Goal: Task Accomplishment & Management: Use online tool/utility

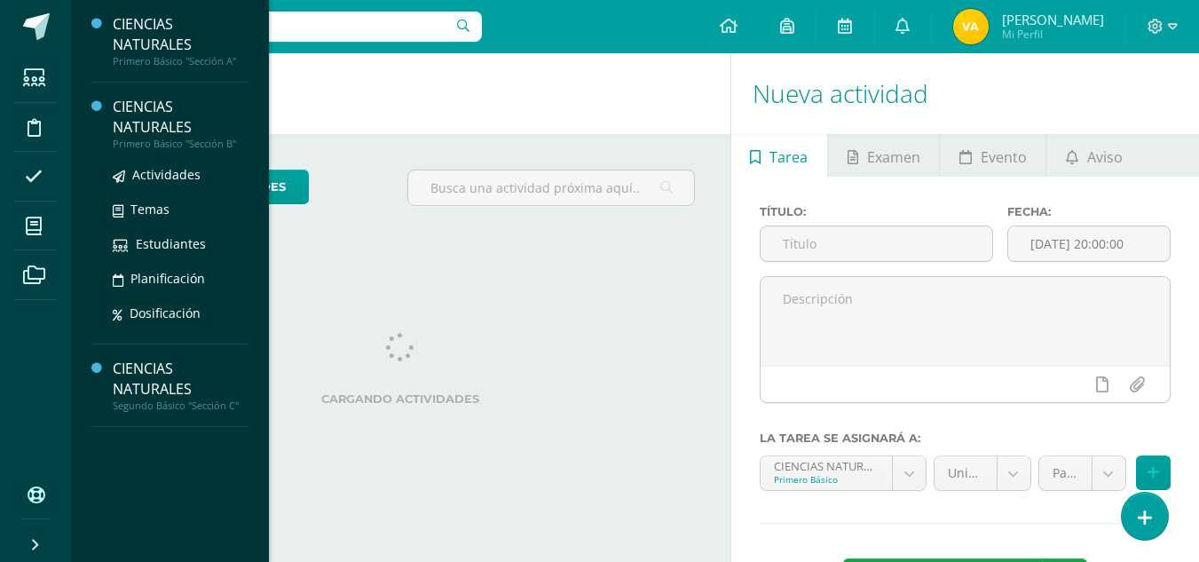
click at [141, 115] on div "CIENCIAS NATURALES" at bounding box center [180, 117] width 135 height 41
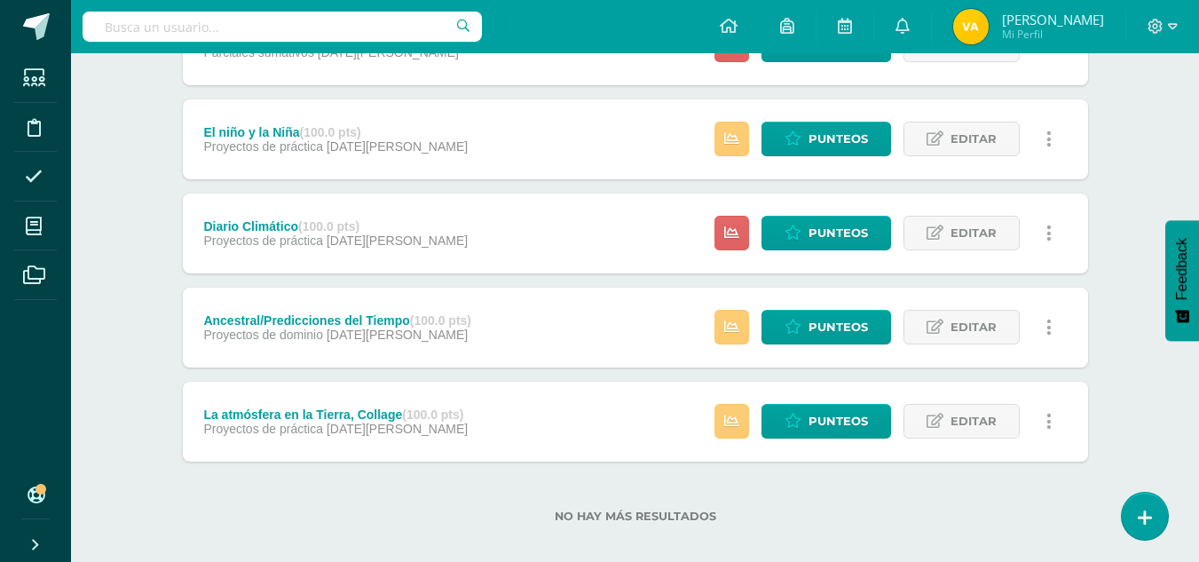
scroll to position [778, 0]
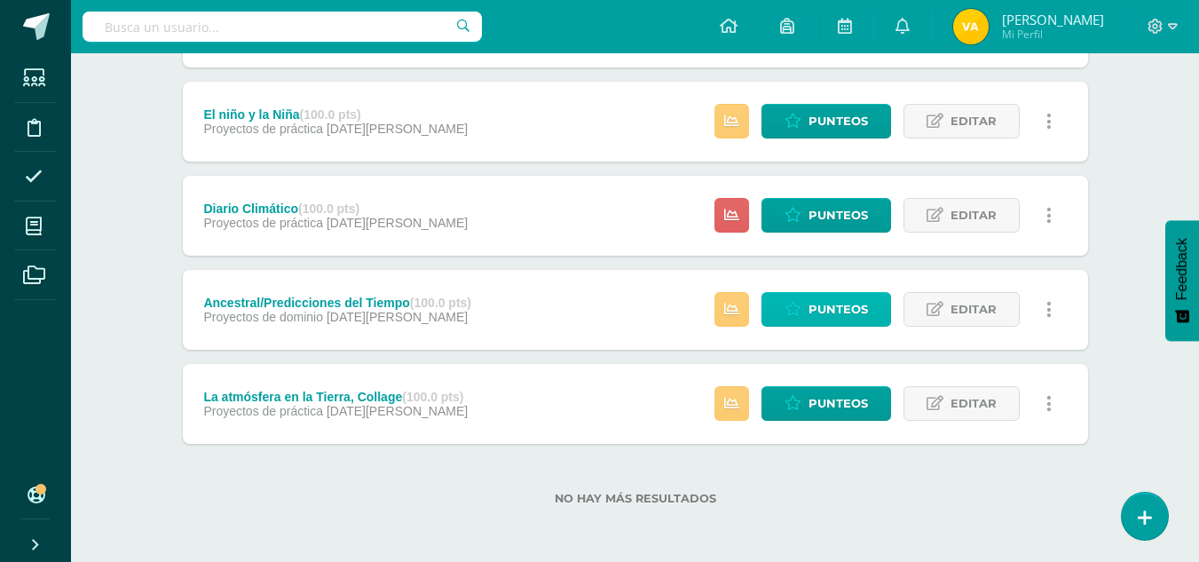
click at [810, 311] on span "Punteos" at bounding box center [837, 309] width 59 height 33
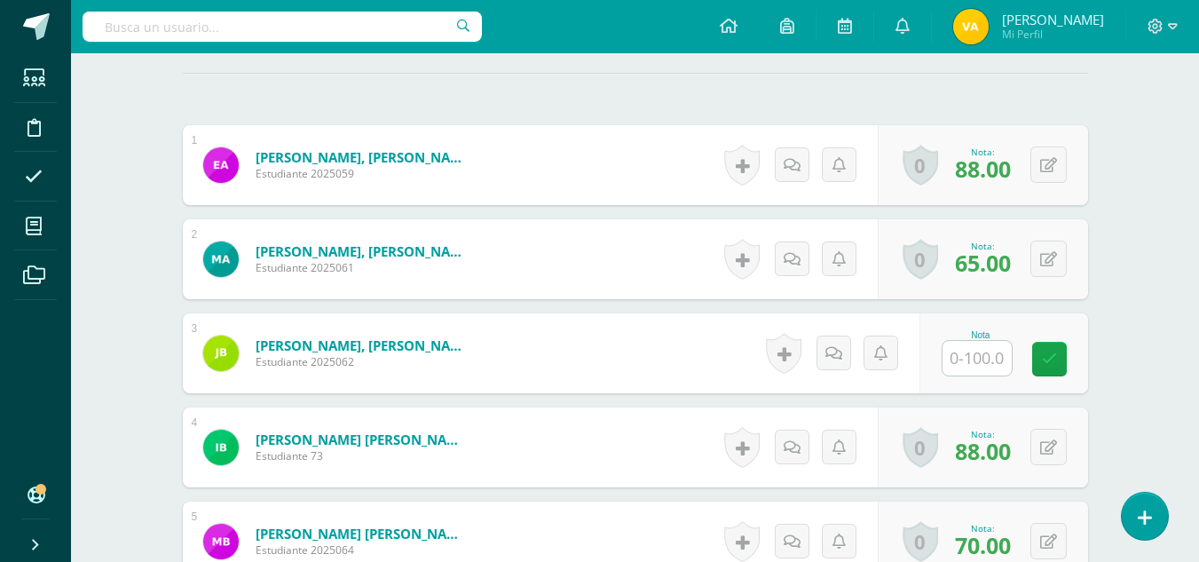
scroll to position [492, 0]
click at [978, 369] on input "text" at bounding box center [976, 357] width 69 height 35
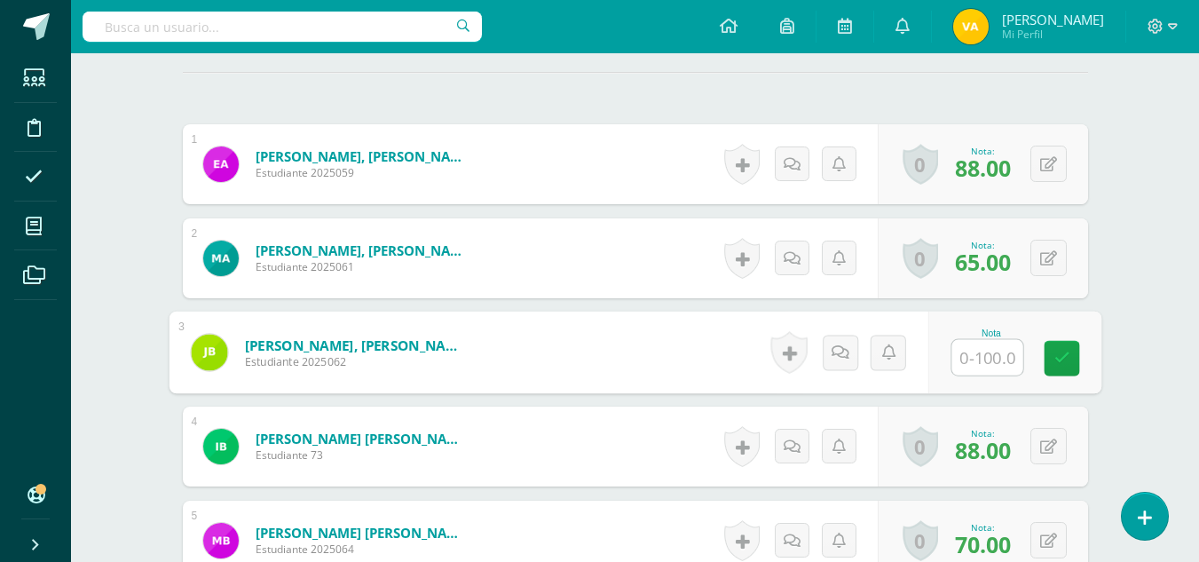
scroll to position [493, 0]
type input "70"
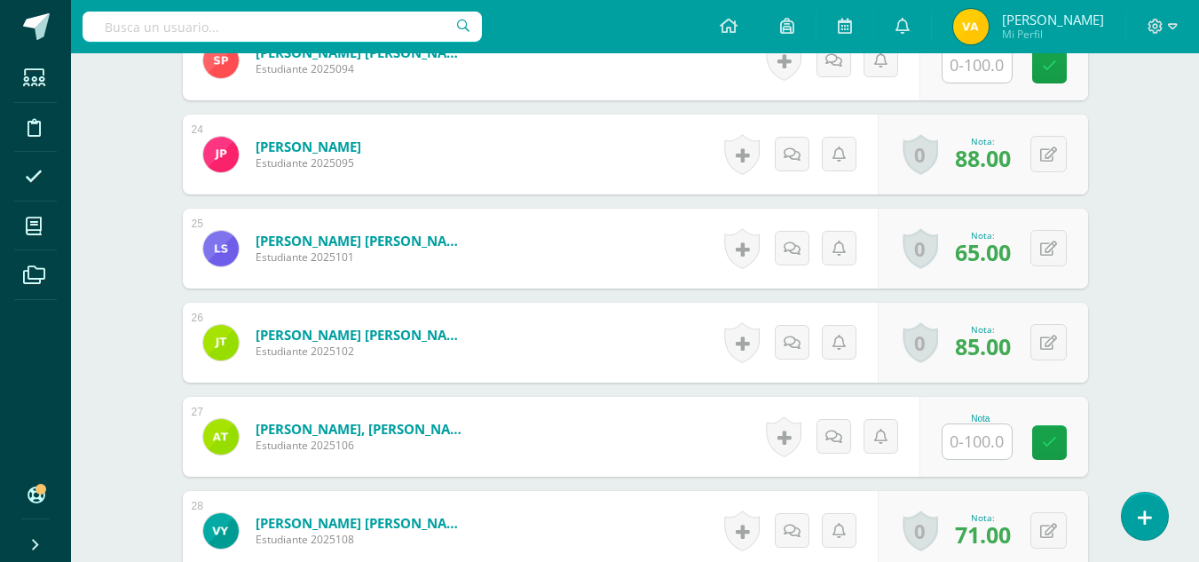
scroll to position [2678, 0]
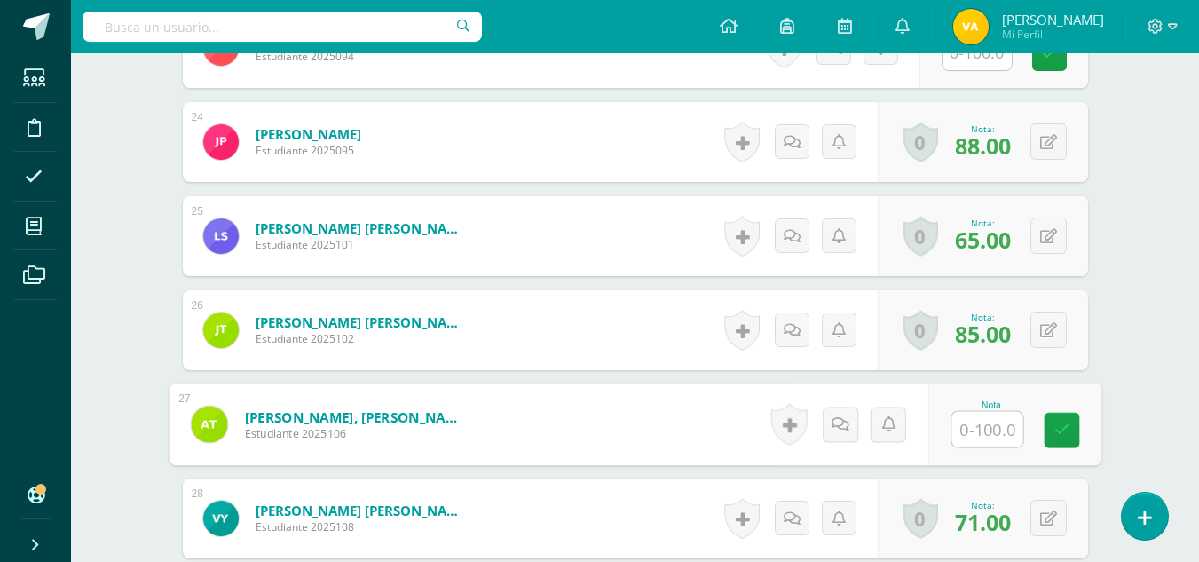
click at [965, 428] on input "text" at bounding box center [986, 429] width 71 height 35
type input "70"
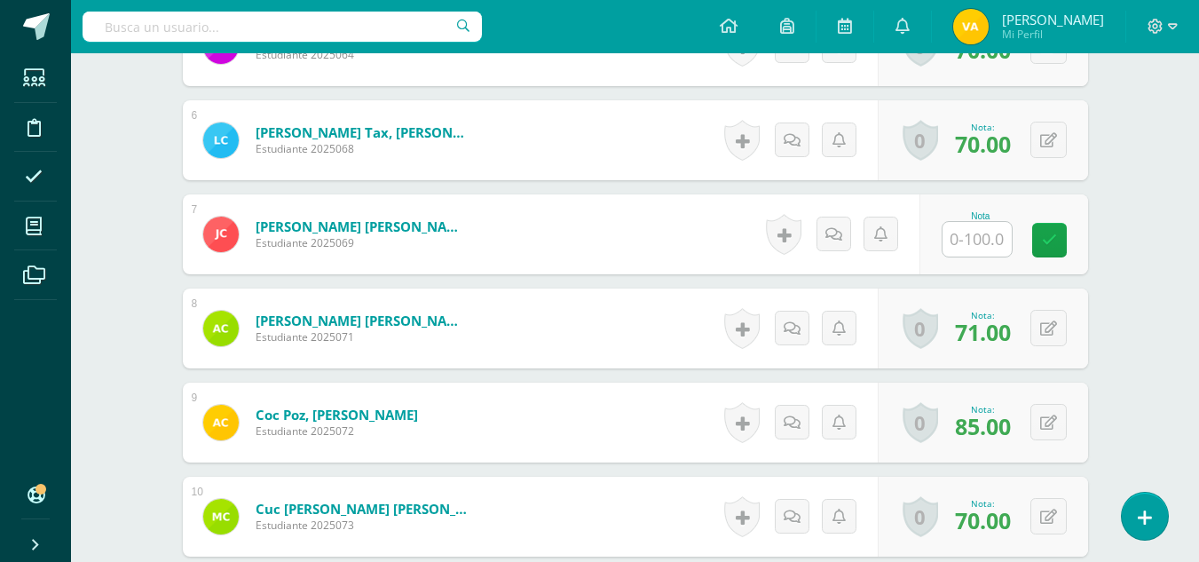
scroll to position [980, 0]
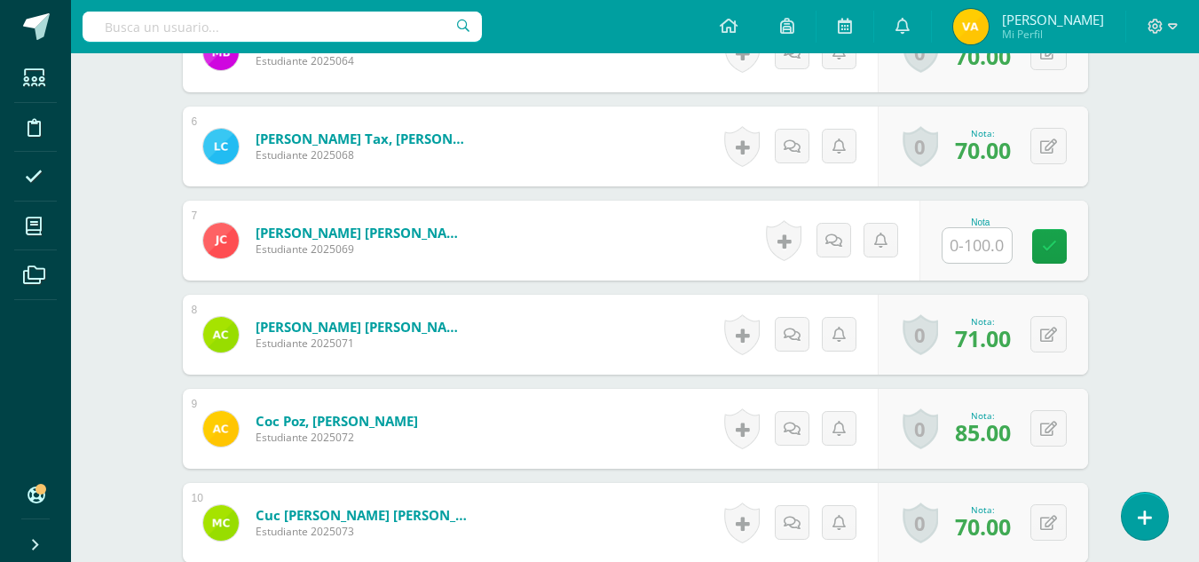
click at [1012, 256] on div "Nota" at bounding box center [980, 240] width 78 height 46
click at [1003, 254] on input "text" at bounding box center [976, 245] width 69 height 35
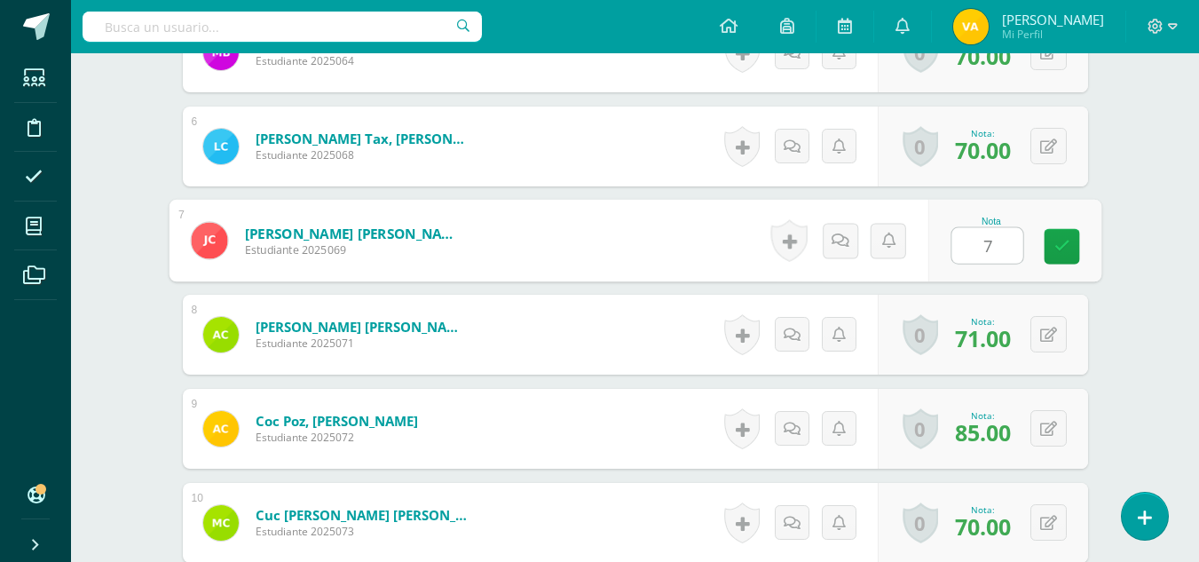
type input "70"
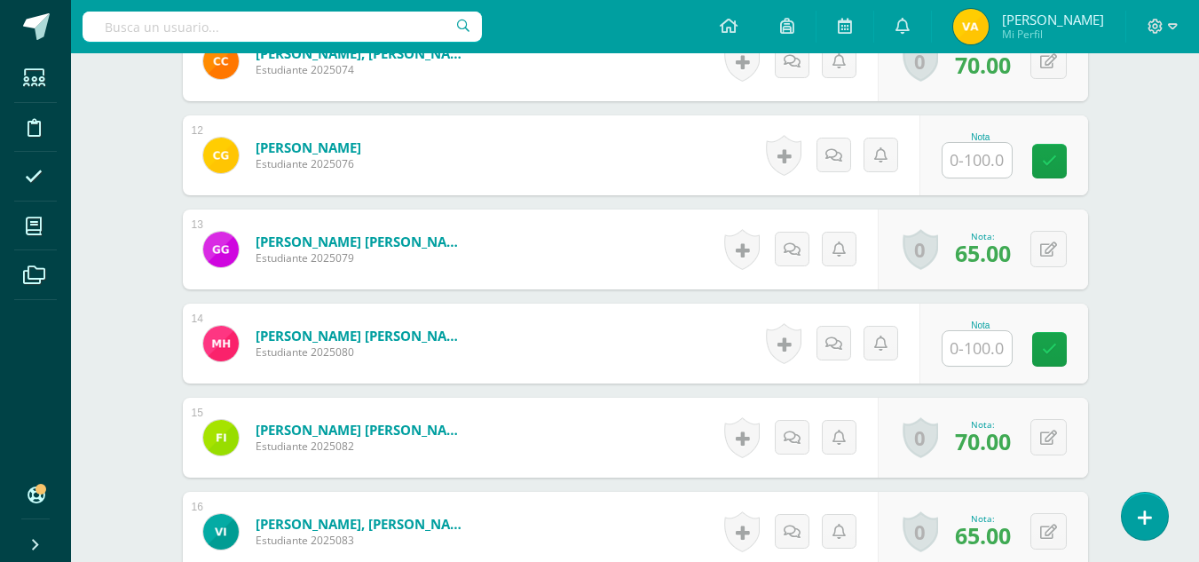
scroll to position [1601, 0]
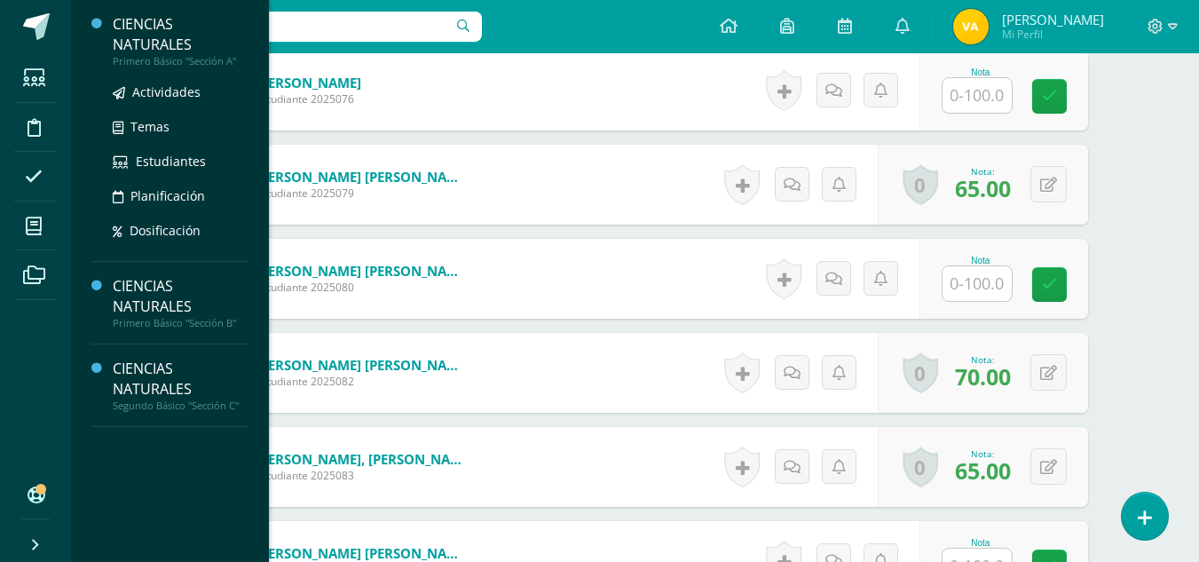
click at [169, 35] on div "CIENCIAS NATURALES" at bounding box center [180, 34] width 135 height 41
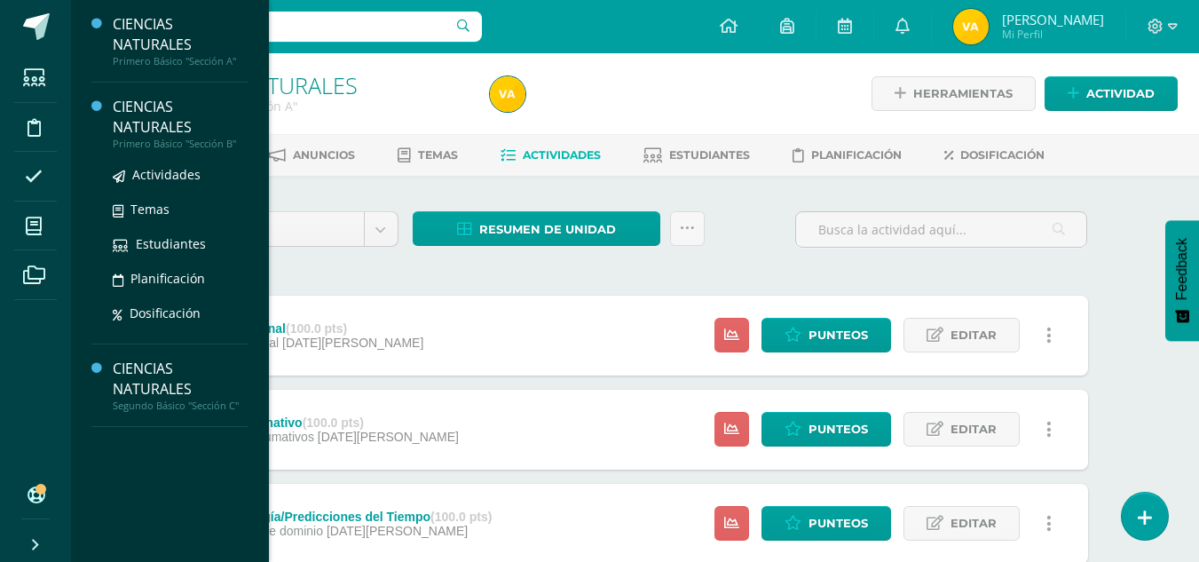
click at [143, 130] on div "CIENCIAS NATURALES" at bounding box center [180, 117] width 135 height 41
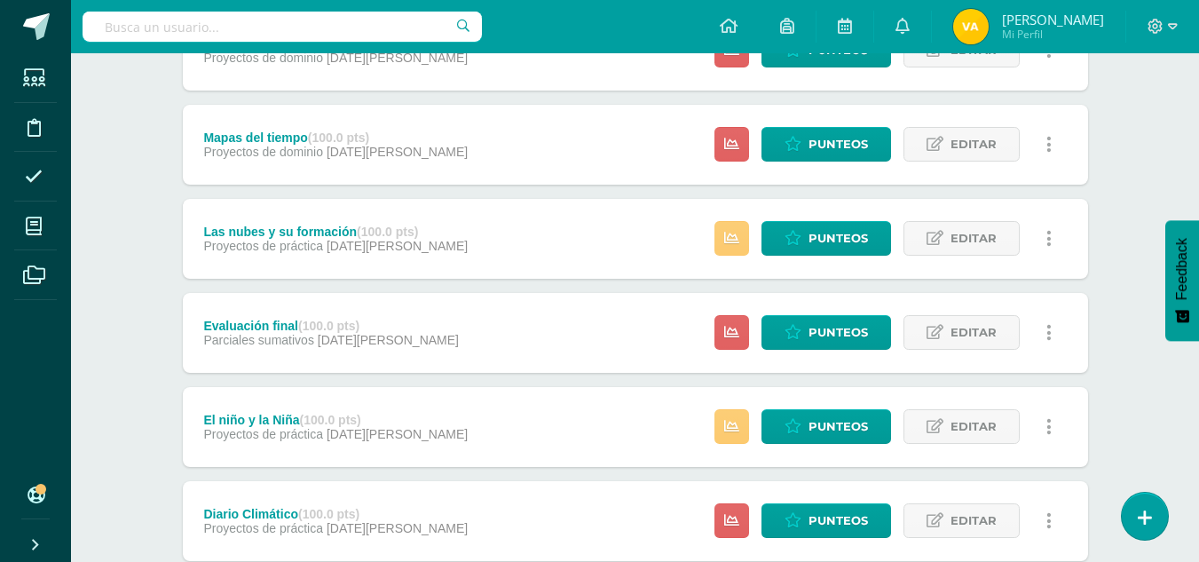
scroll to position [482, 0]
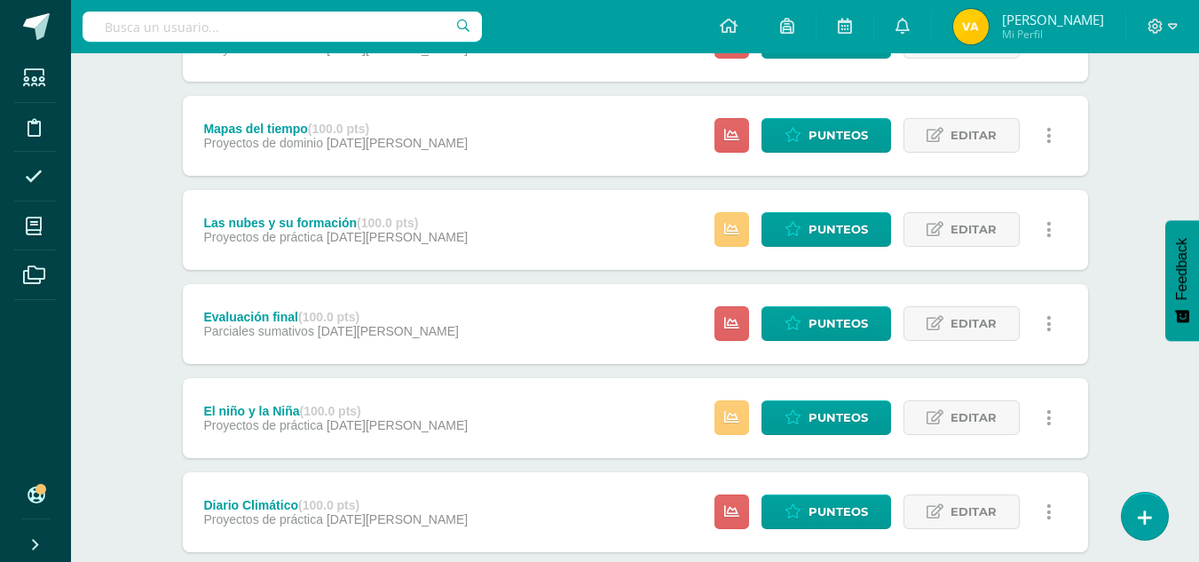
drag, startPoint x: 1185, startPoint y: 364, endPoint x: 1184, endPoint y: 387, distance: 23.1
click at [1184, 387] on div "CIENCIAS NATURALES Primero Básico "Sección B" Herramientas Detalle de asistenci…" at bounding box center [635, 211] width 1128 height 1280
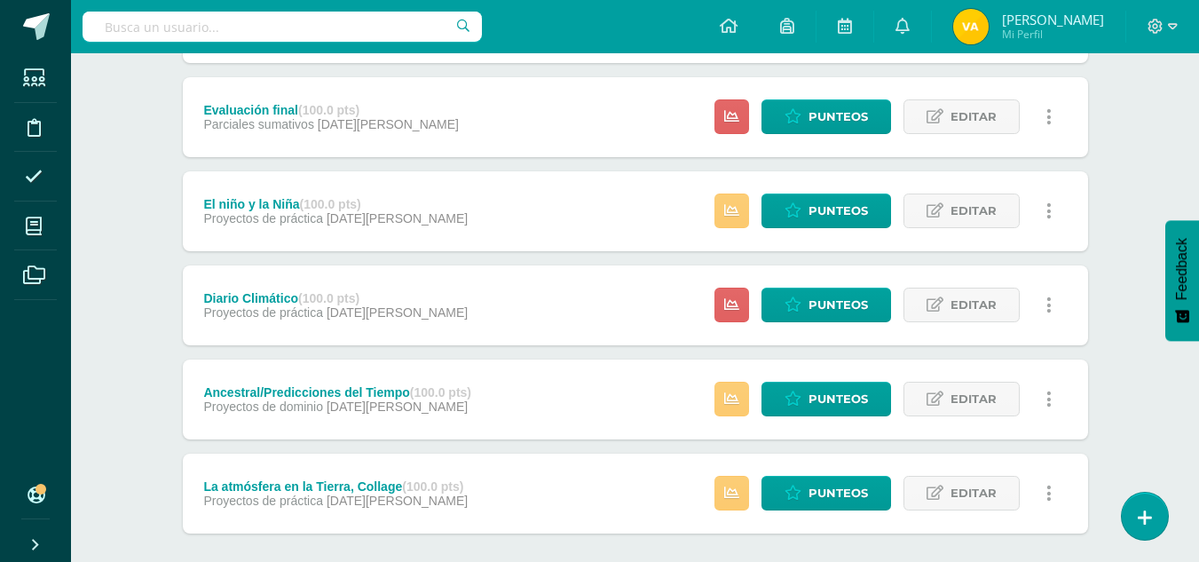
scroll to position [702, 0]
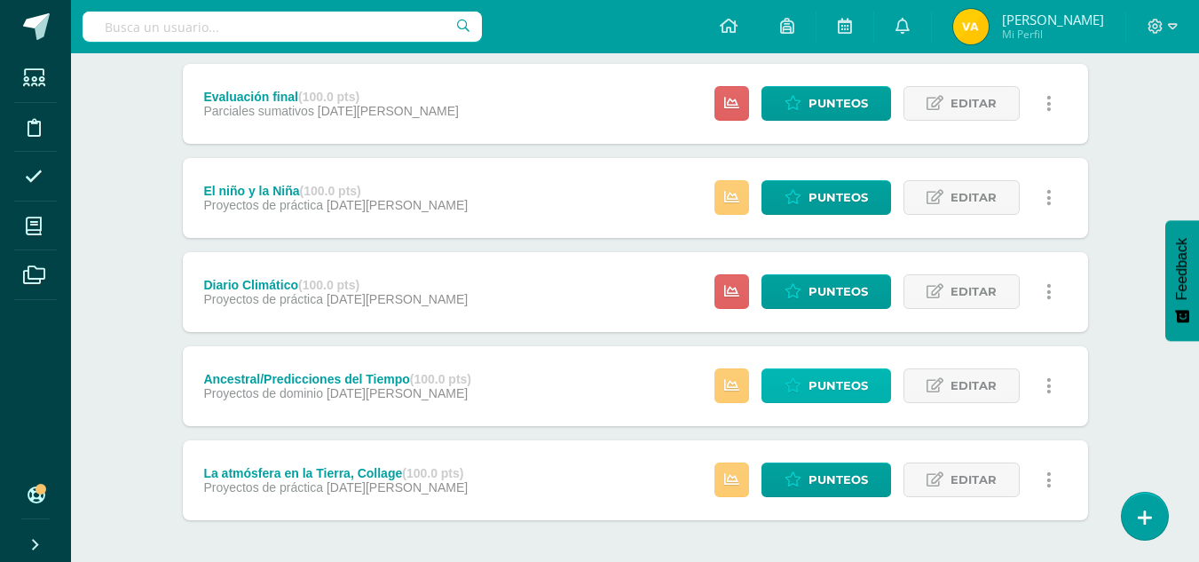
click at [813, 383] on span "Punteos" at bounding box center [837, 385] width 59 height 33
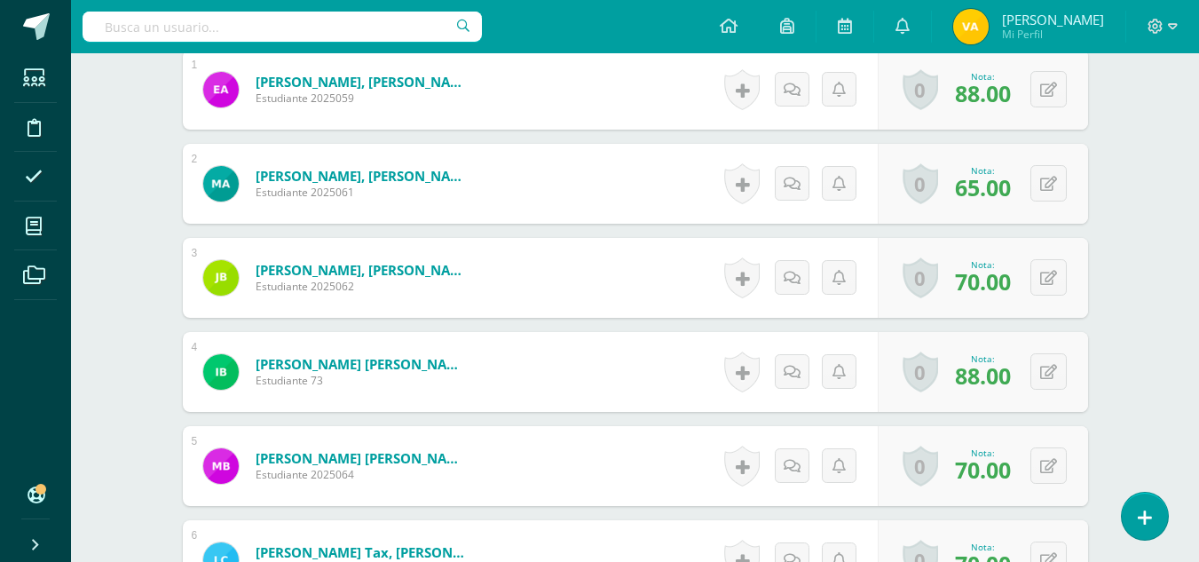
scroll to position [568, 0]
click at [1067, 286] on div "0 Logros Logros obtenidos Aún no hay logros agregados Nota: 70.00" at bounding box center [983, 277] width 210 height 80
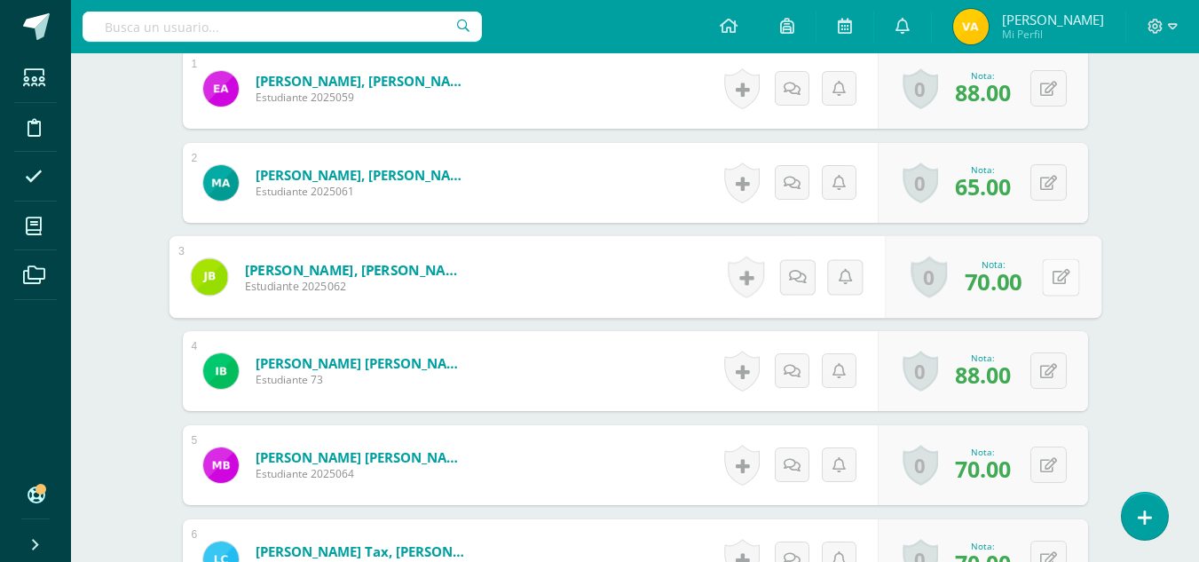
click at [1051, 280] on icon at bounding box center [1060, 276] width 18 height 15
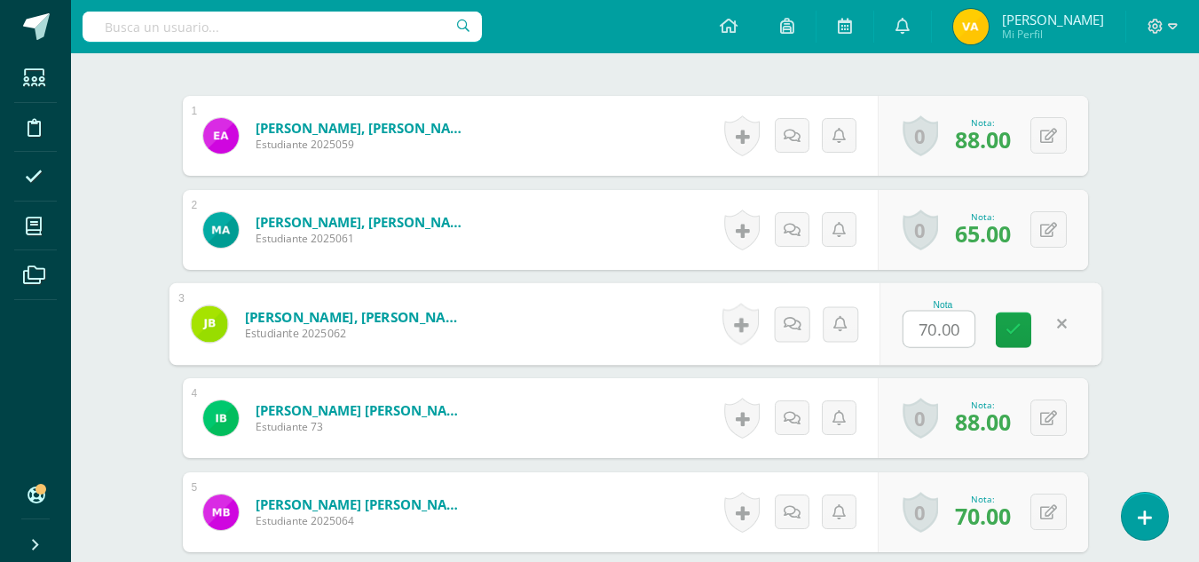
scroll to position [550, 0]
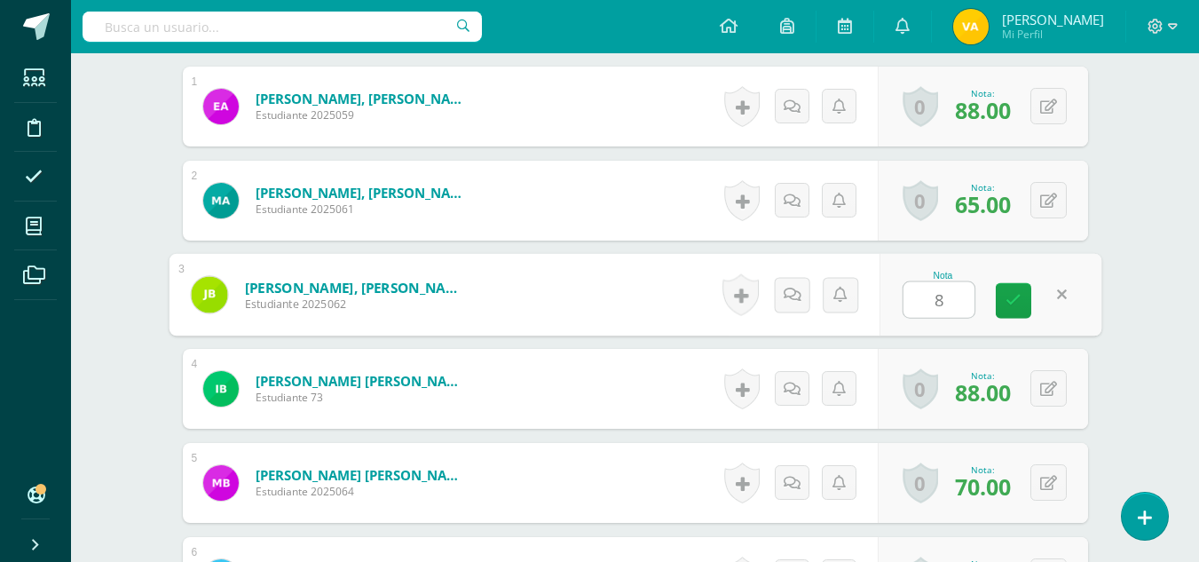
type input "85"
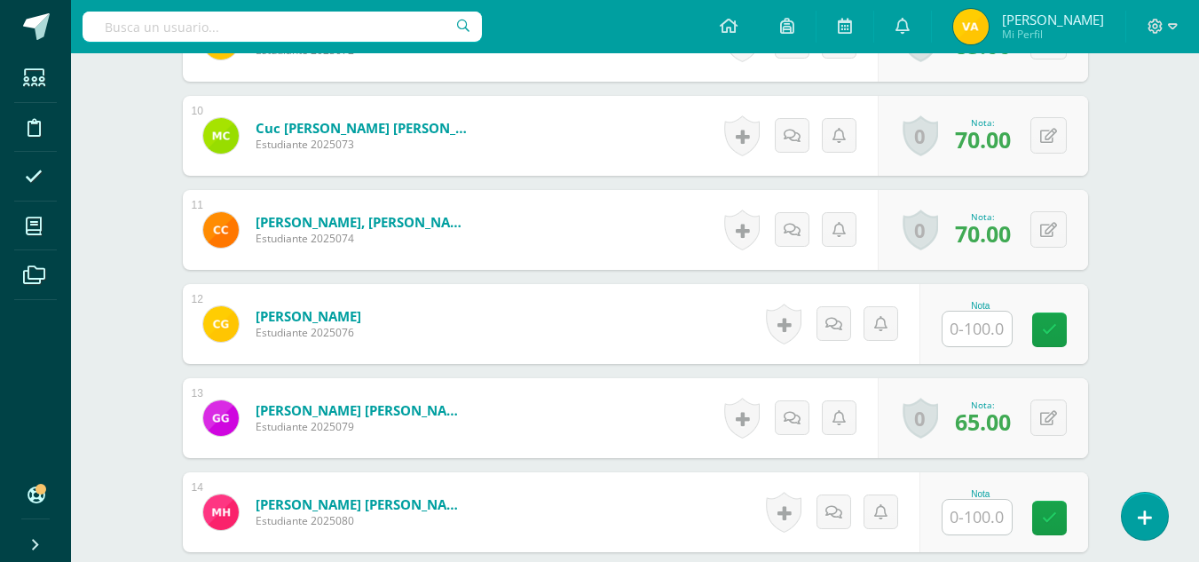
scroll to position [1444, 0]
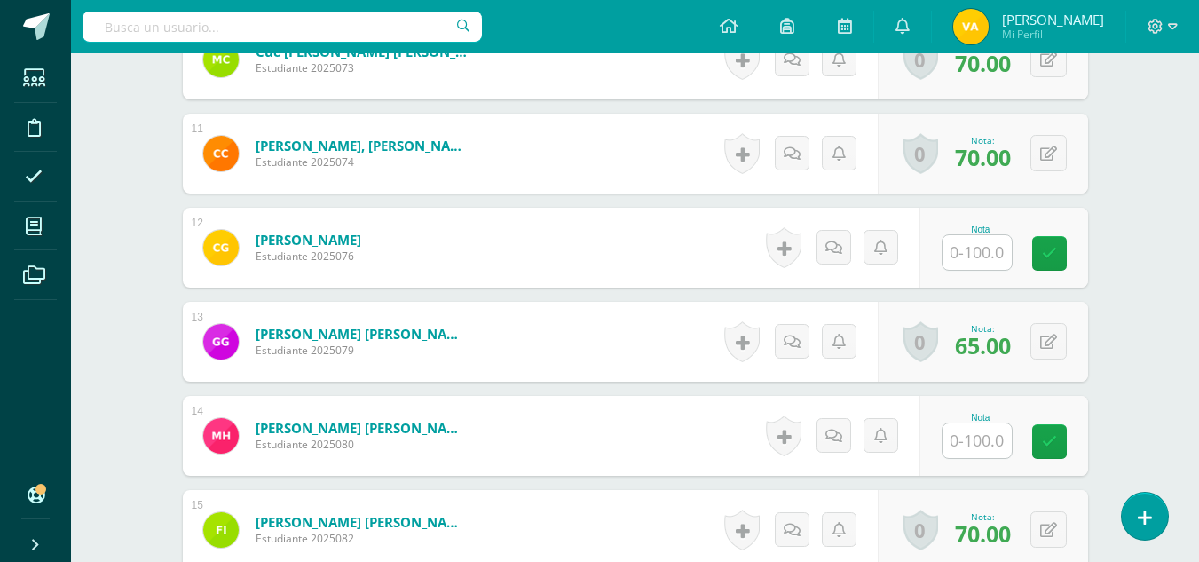
click at [999, 244] on input "text" at bounding box center [976, 252] width 69 height 35
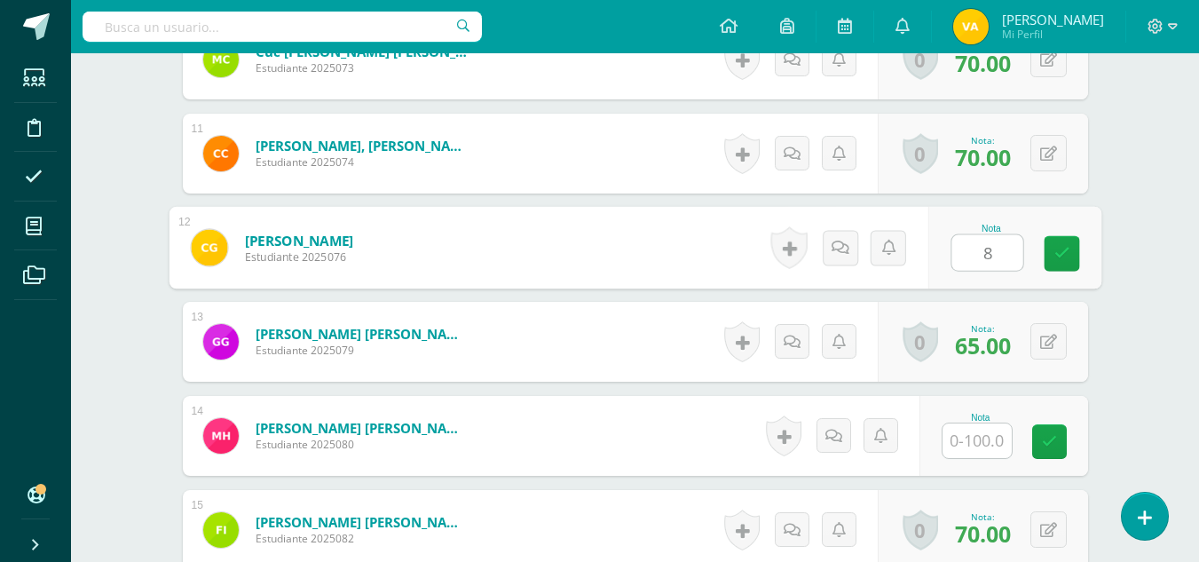
type input "85"
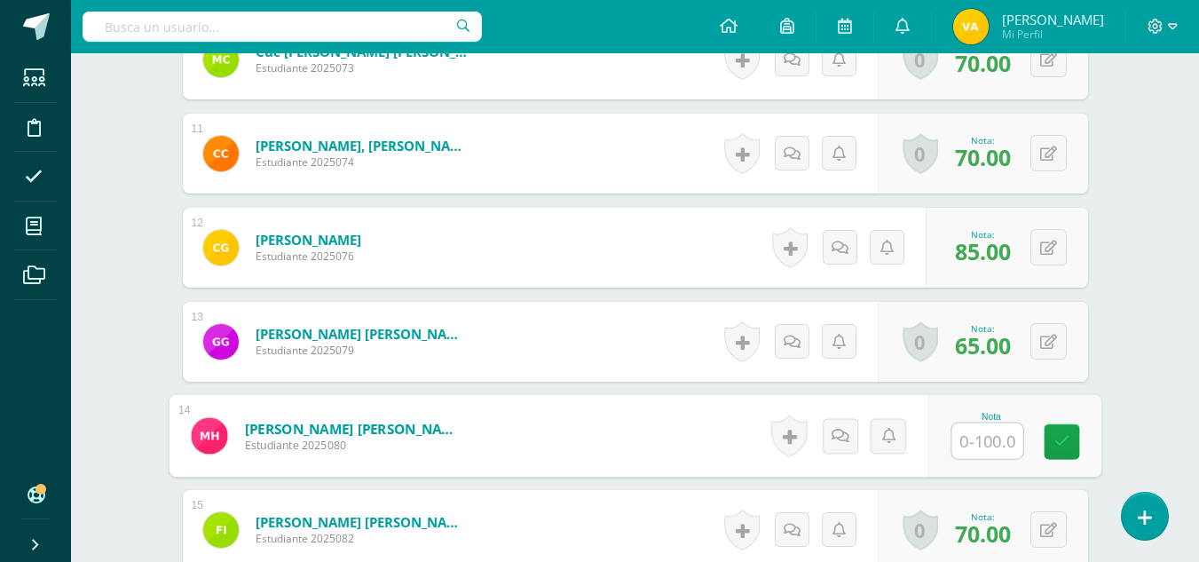
click at [1004, 423] on input "text" at bounding box center [986, 440] width 71 height 35
type input "70"
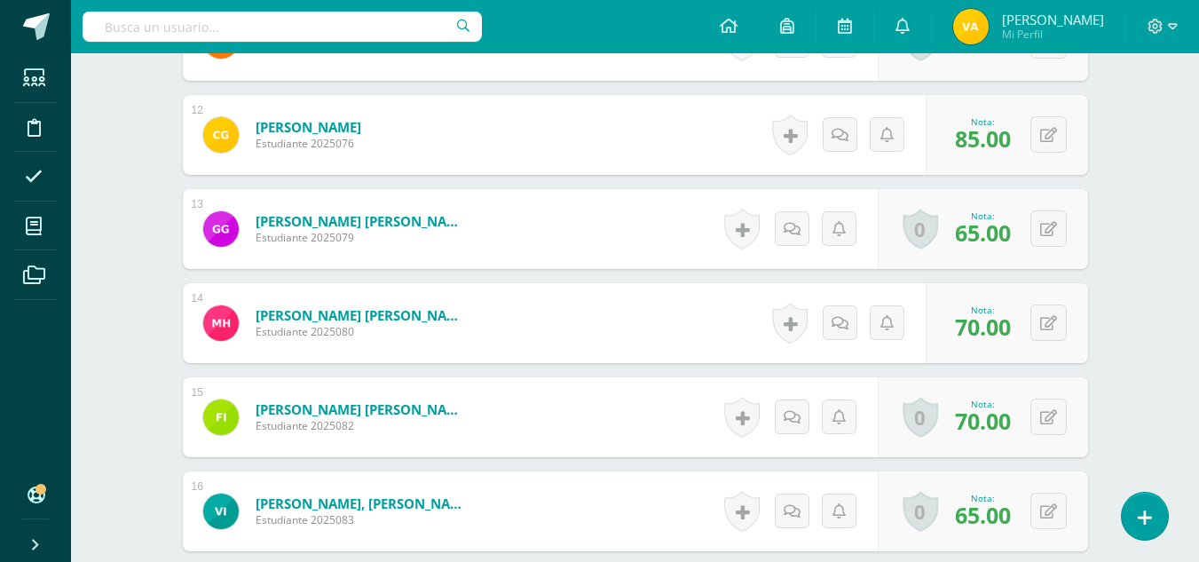
scroll to position [1545, 0]
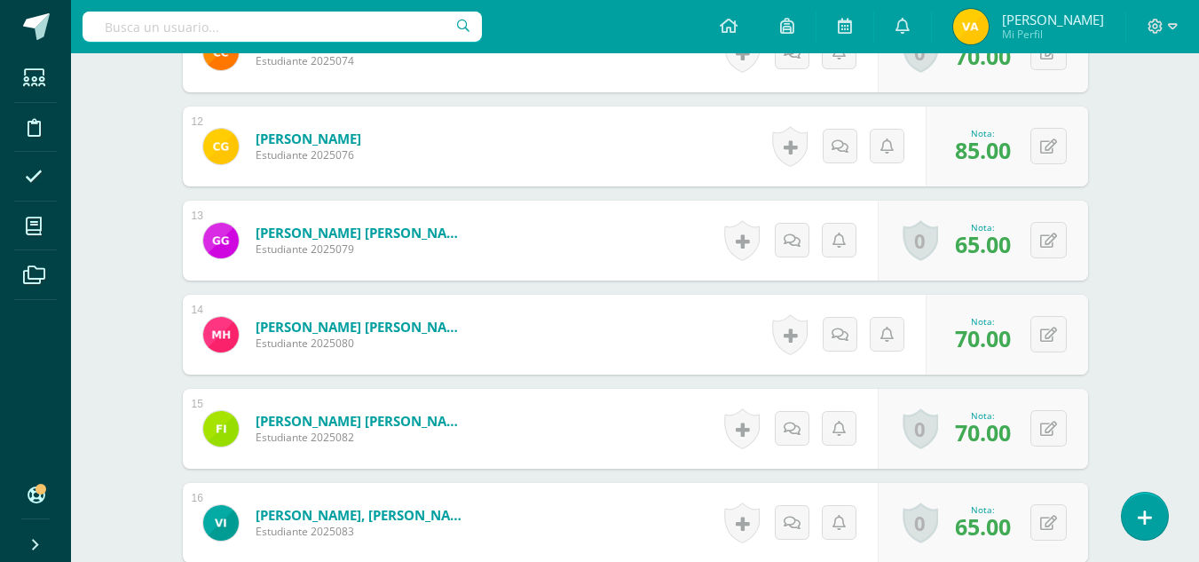
click at [1028, 348] on div "0 Logros Logros obtenidos Aún no hay logros agregados Nota: 70.00" at bounding box center [1006, 335] width 162 height 80
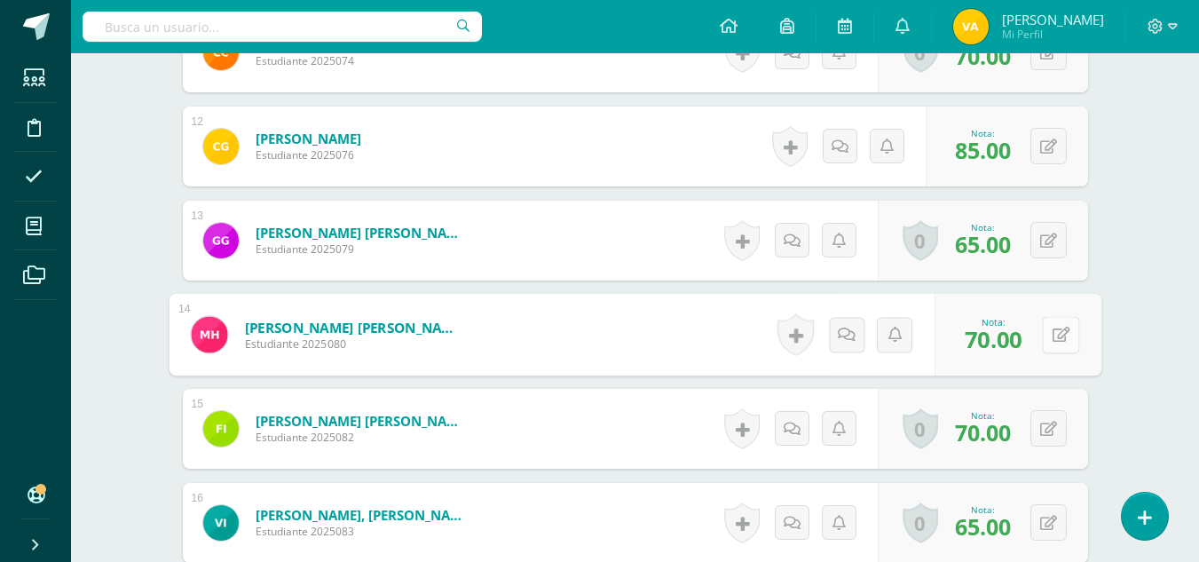
click at [1050, 342] on button at bounding box center [1060, 334] width 37 height 37
click at [1004, 338] on link at bounding box center [1013, 340] width 35 height 35
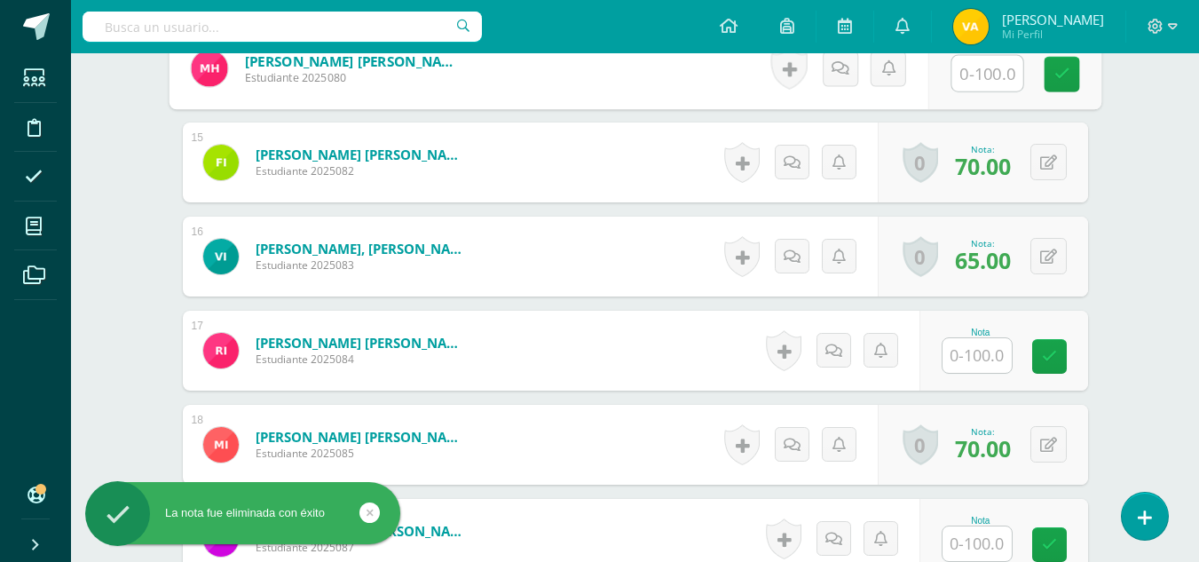
scroll to position [1817, 0]
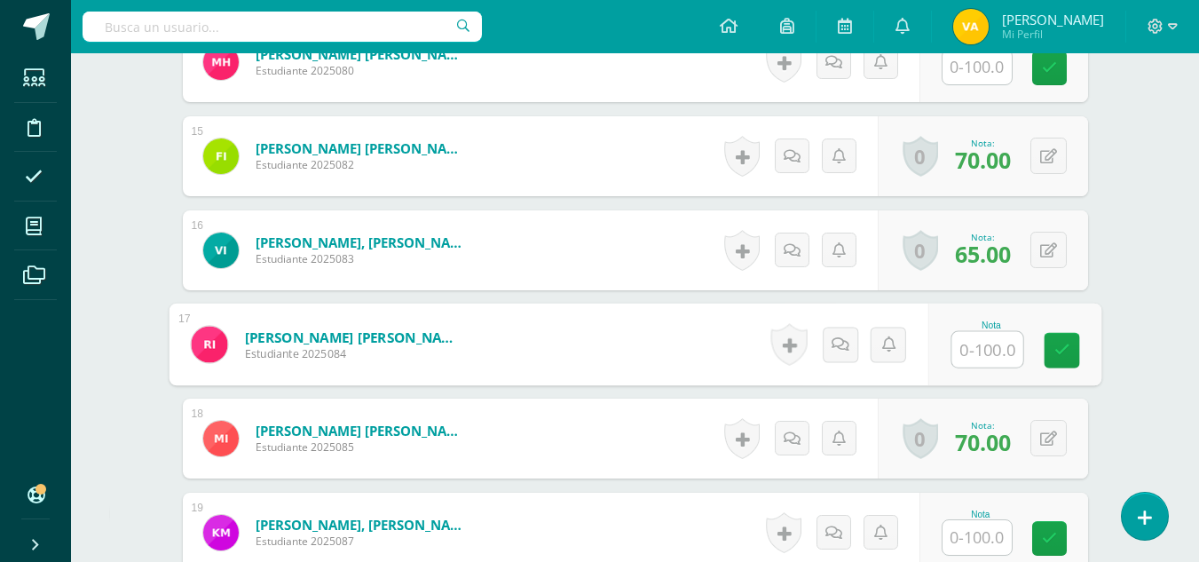
click at [980, 353] on input "text" at bounding box center [986, 349] width 71 height 35
type input "85"
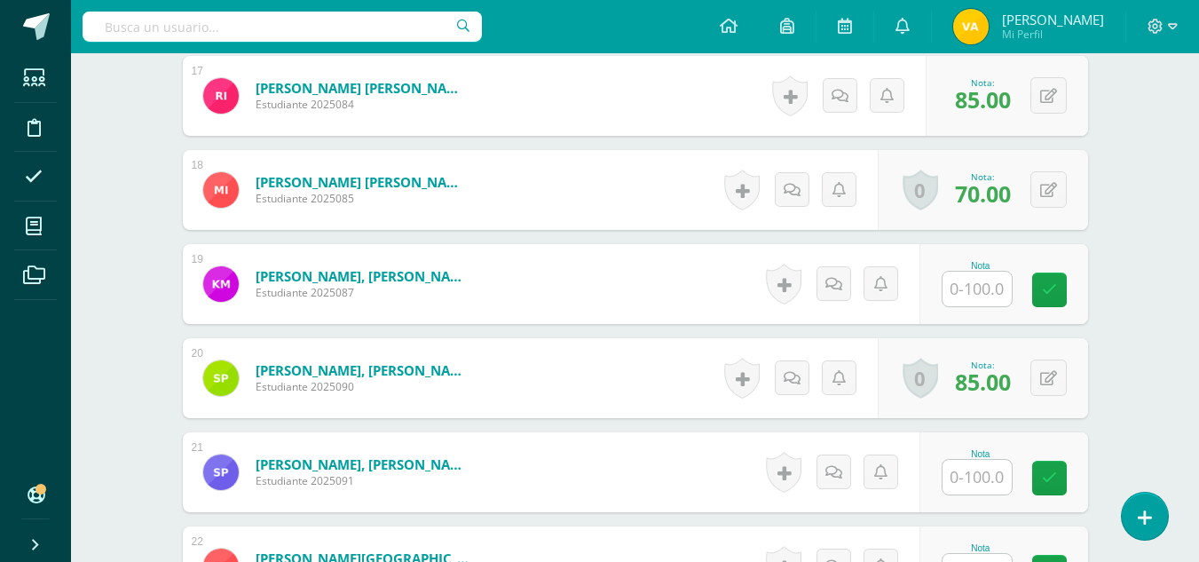
scroll to position [2077, 0]
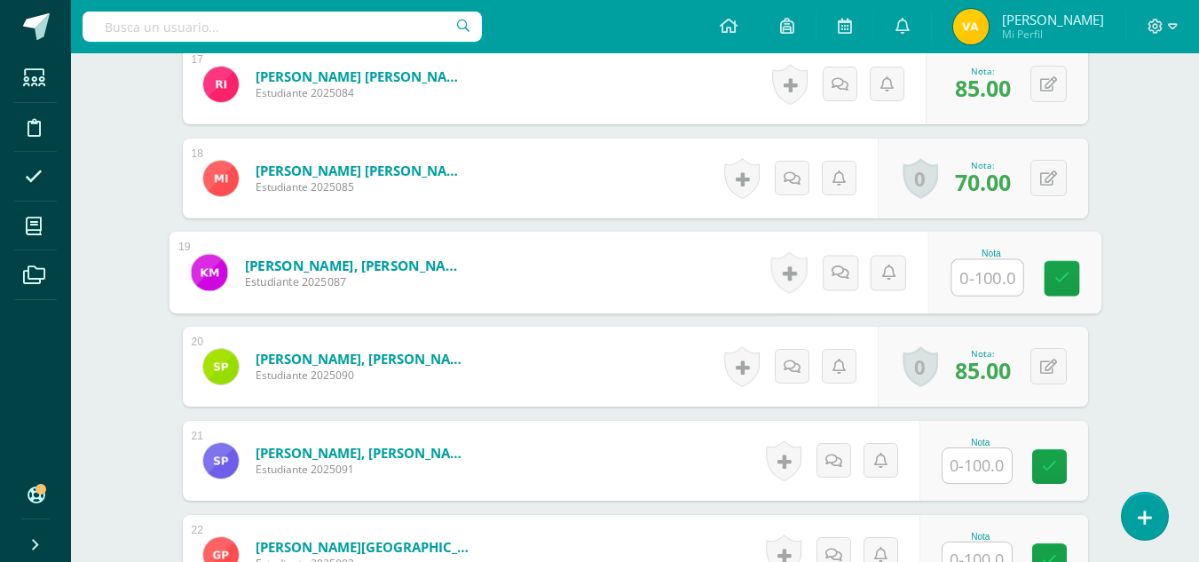
click at [993, 281] on input "text" at bounding box center [986, 277] width 71 height 35
type input "70"
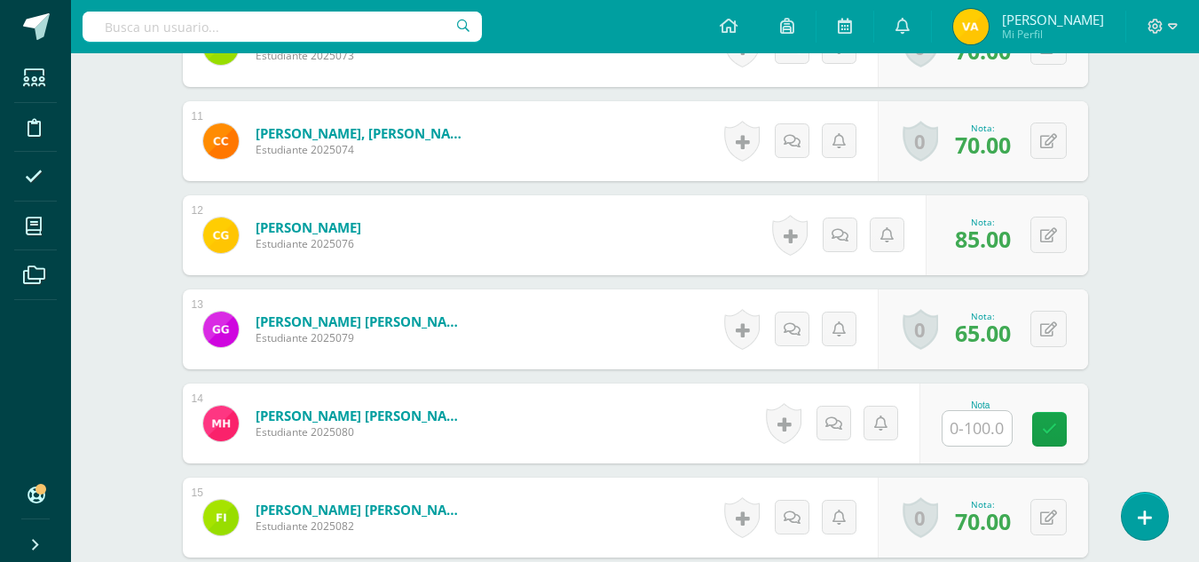
scroll to position [1461, 0]
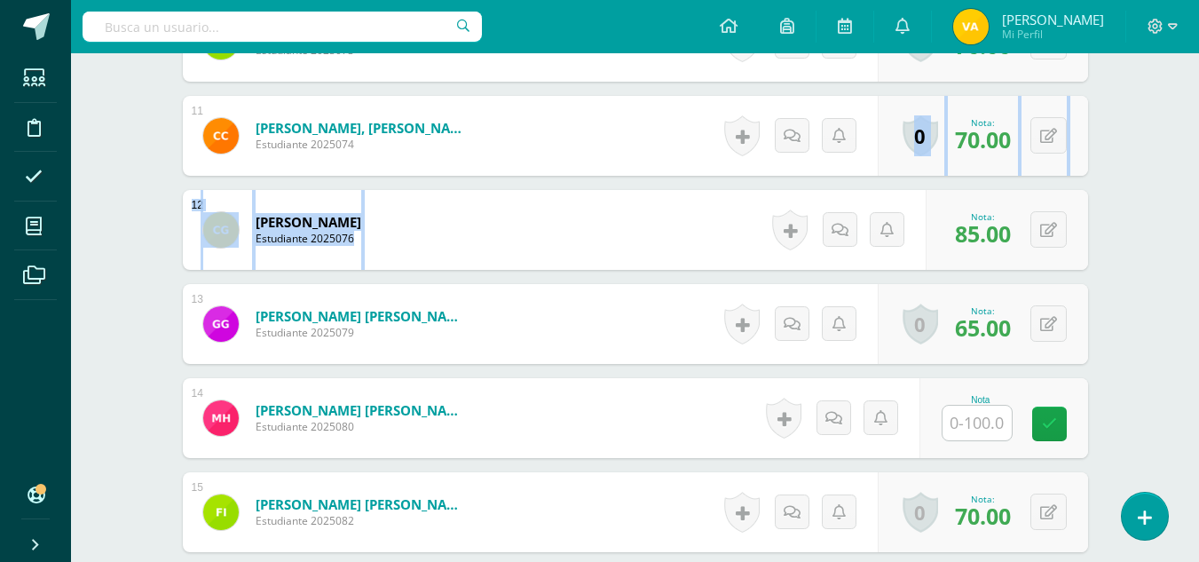
drag, startPoint x: 1198, startPoint y: 256, endPoint x: 1243, endPoint y: 83, distance: 178.8
click at [1199, 83] on html "La nota fue eliminada con éxito Estudiantes Disciplina Asistencia Mis cursos Ar…" at bounding box center [599, 305] width 1199 height 3533
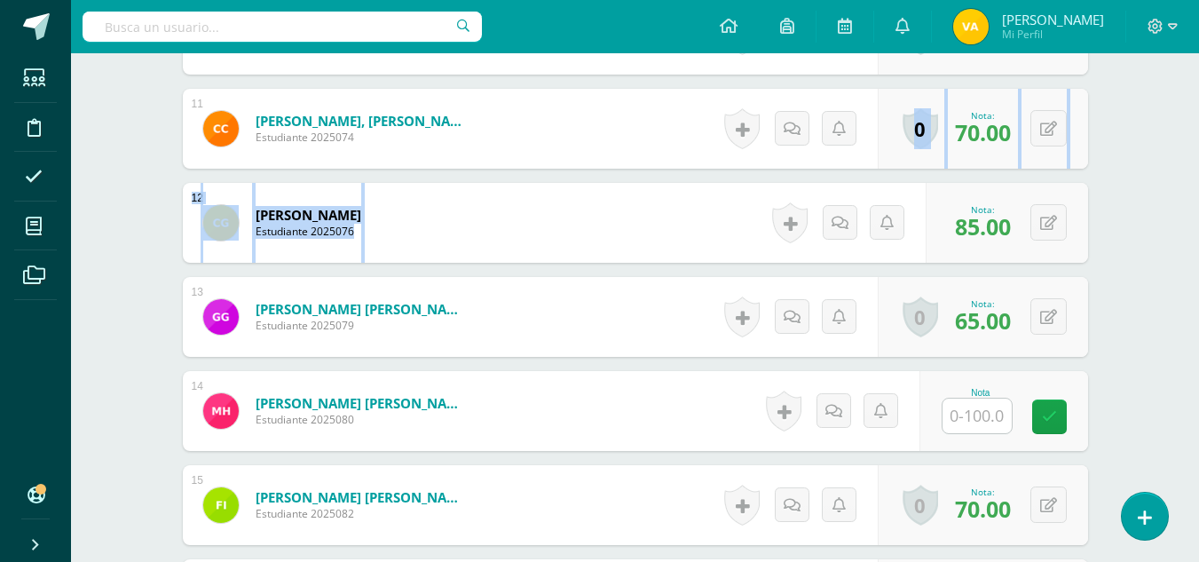
scroll to position [1527, 0]
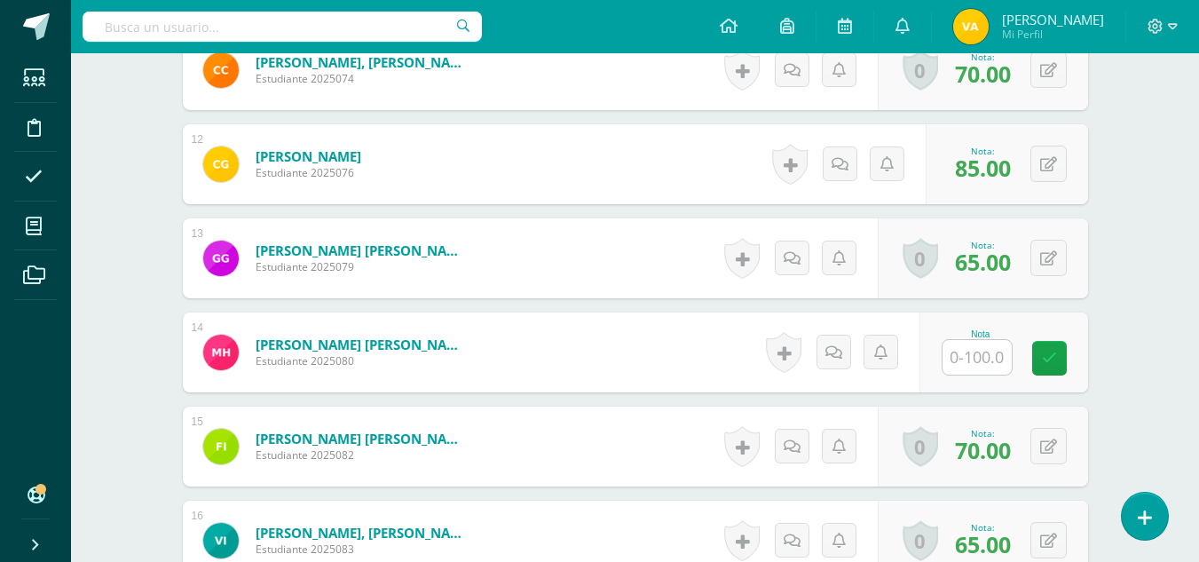
drag, startPoint x: 1196, startPoint y: 280, endPoint x: 1196, endPoint y: 298, distance: 17.7
click at [1196, 298] on div "CIENCIAS NATURALES Primero Básico "Sección B" Herramientas Detalle de asistenci…" at bounding box center [635, 266] width 1128 height 3480
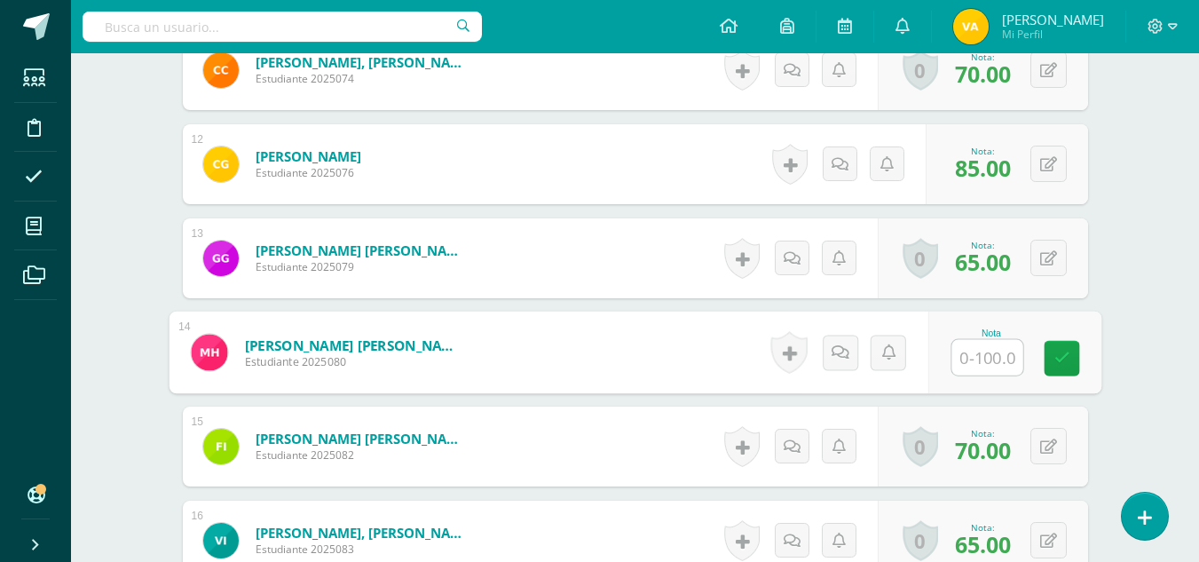
click at [988, 355] on input "text" at bounding box center [986, 357] width 71 height 35
type input "70"
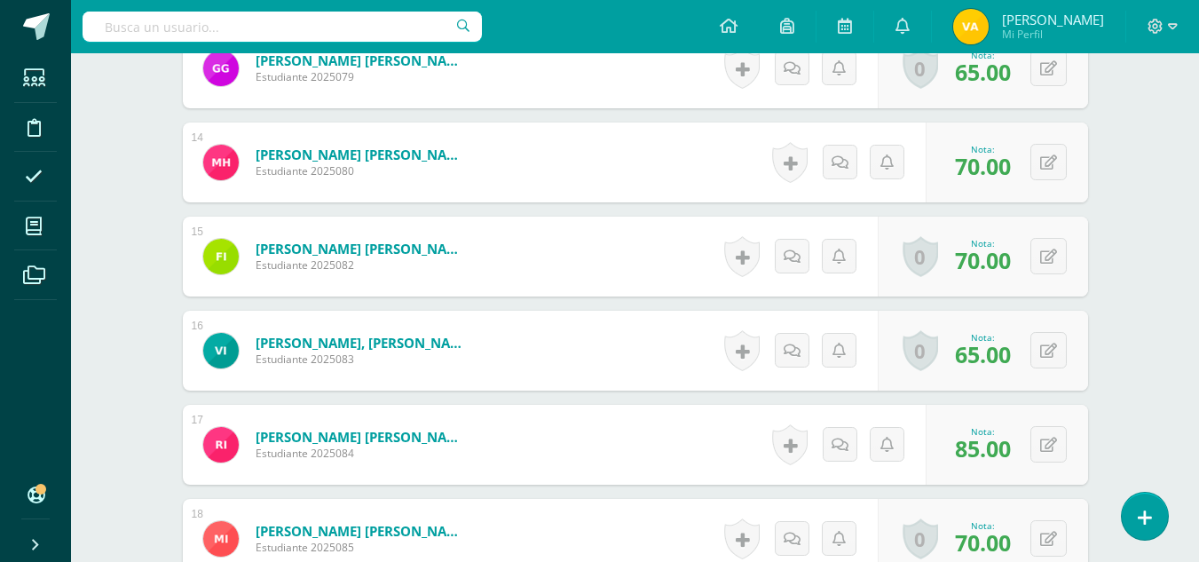
scroll to position [1681, 0]
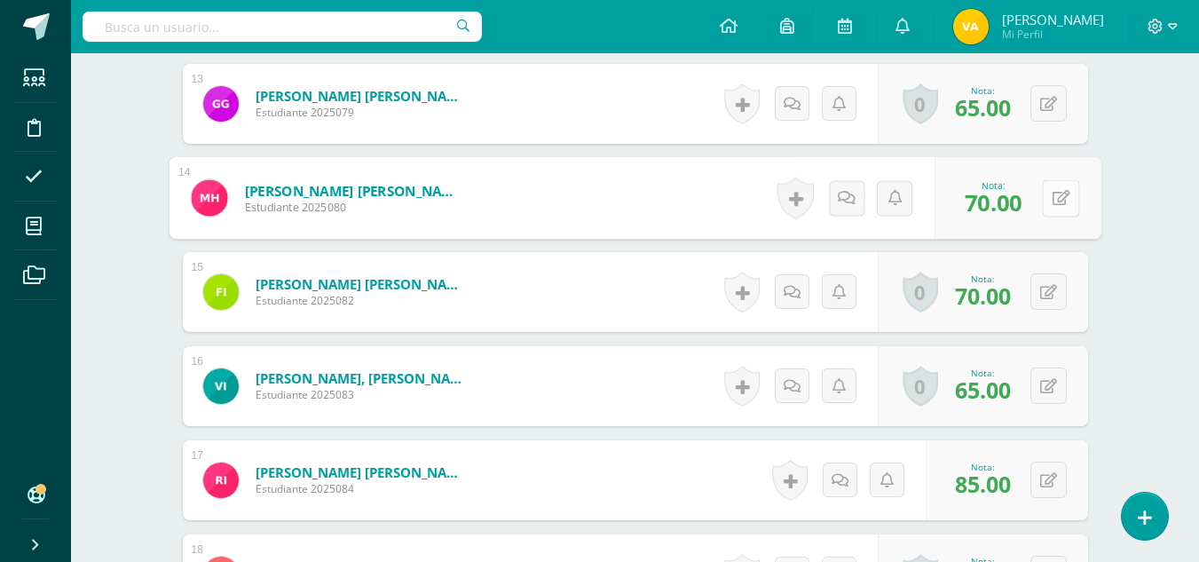
click at [1048, 196] on button at bounding box center [1060, 197] width 37 height 37
click at [1022, 202] on link at bounding box center [1013, 203] width 35 height 35
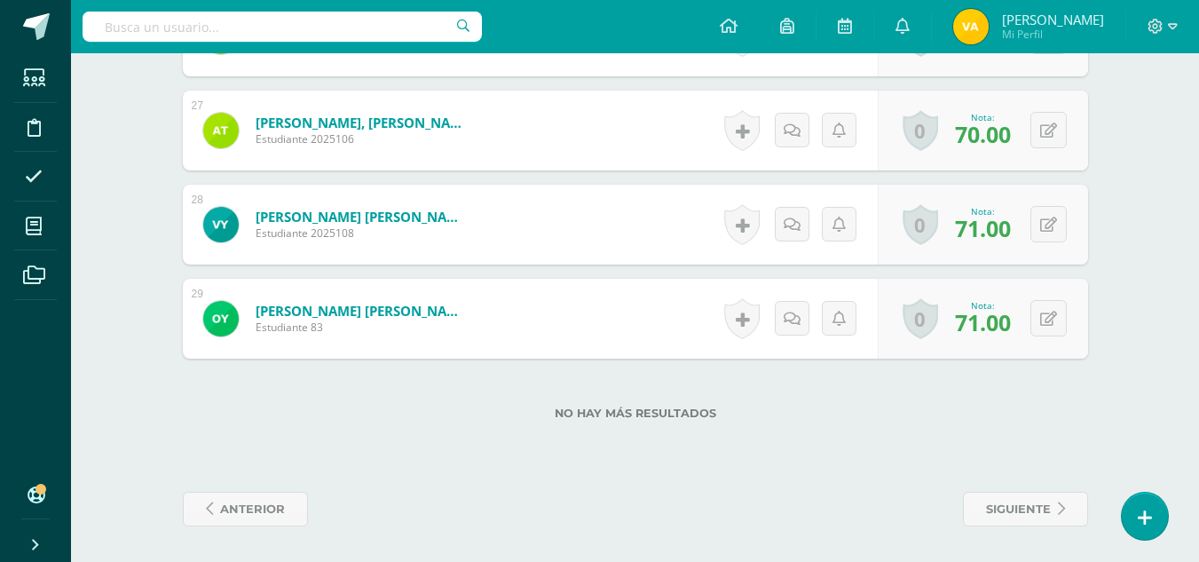
scroll to position [0, 0]
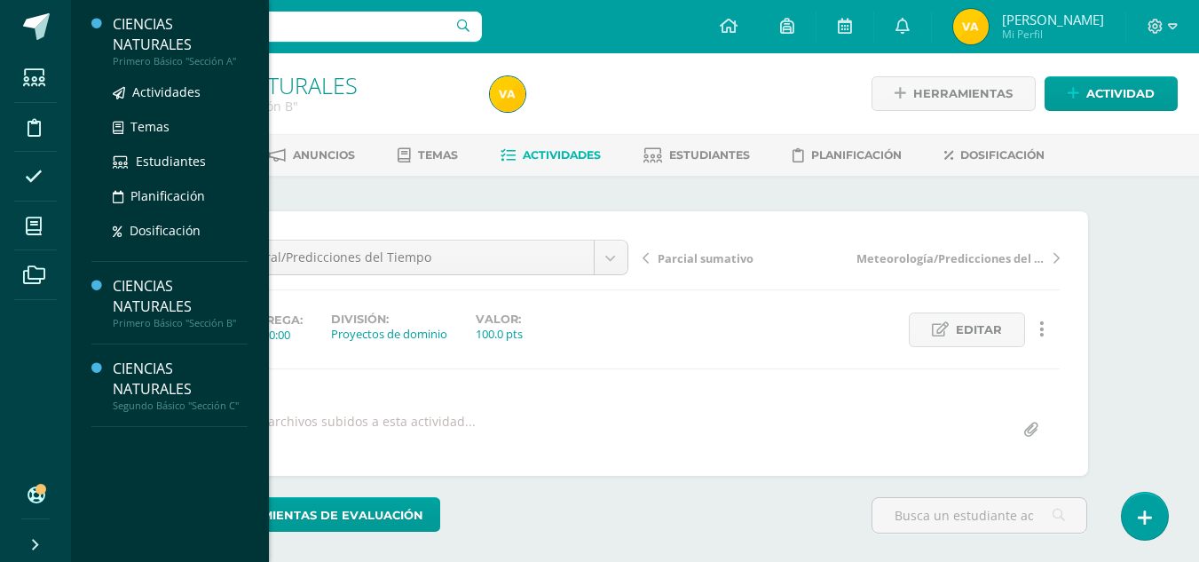
click at [141, 44] on div "CIENCIAS NATURALES" at bounding box center [180, 34] width 135 height 41
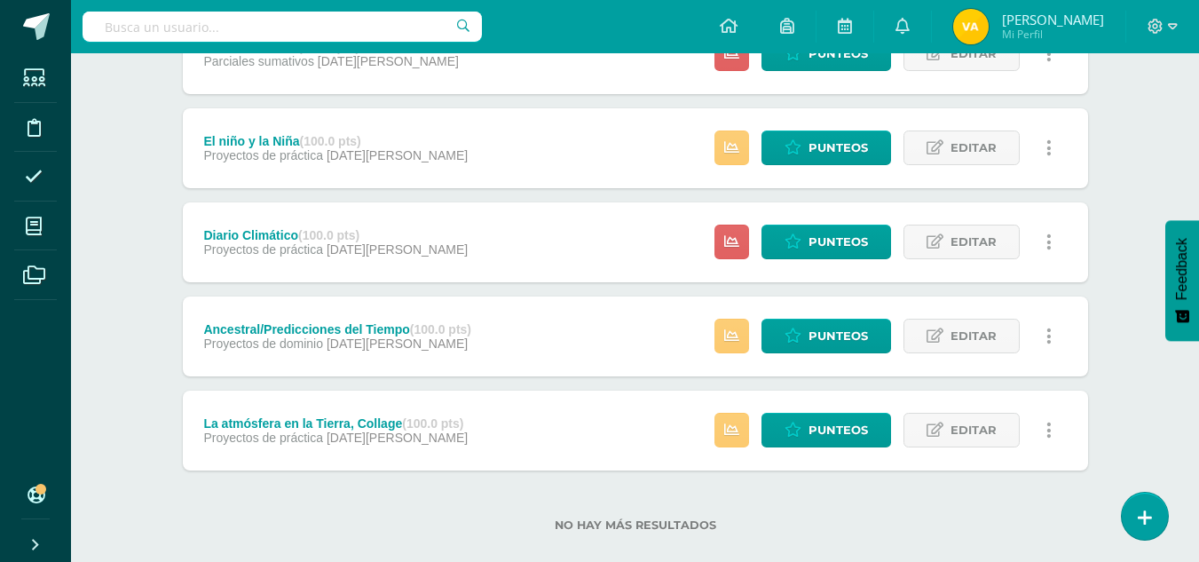
scroll to position [778, 0]
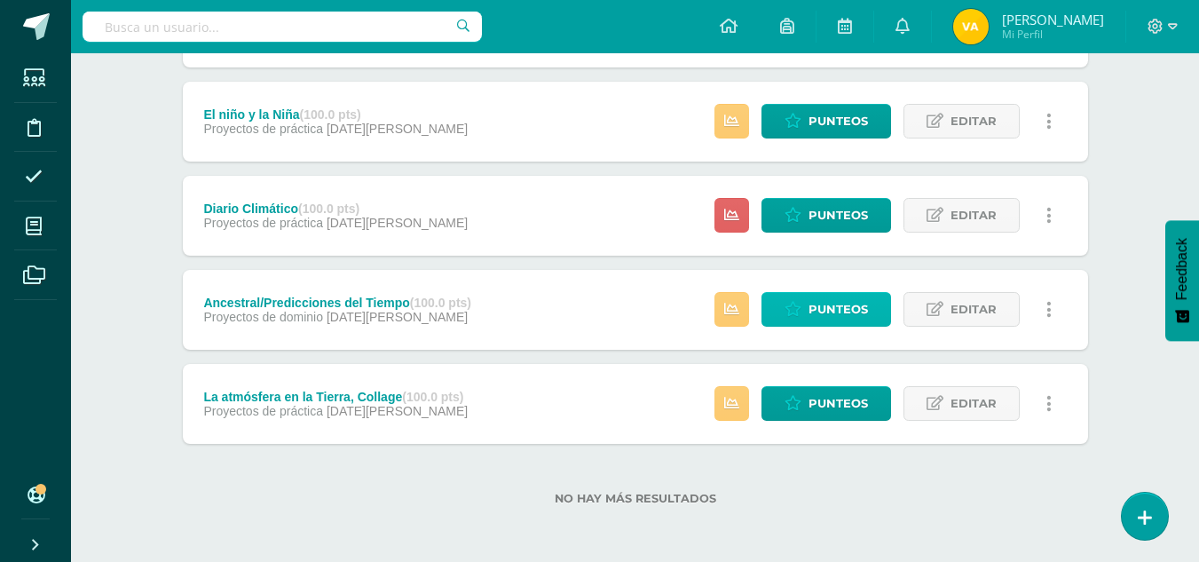
click at [853, 297] on span "Punteos" at bounding box center [837, 309] width 59 height 33
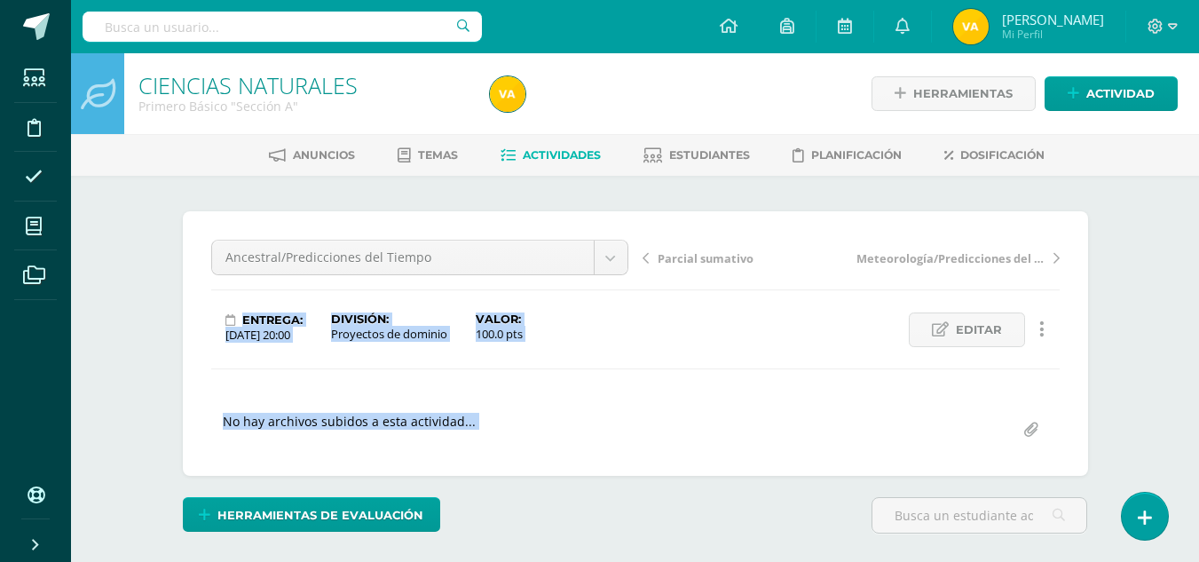
drag, startPoint x: 1195, startPoint y: 319, endPoint x: 1194, endPoint y: 421, distance: 102.0
click at [1194, 421] on div "CIENCIAS NATURALES Primero Básico "Sección A" Herramientas Detalle de asistenci…" at bounding box center [635, 378] width 1128 height 650
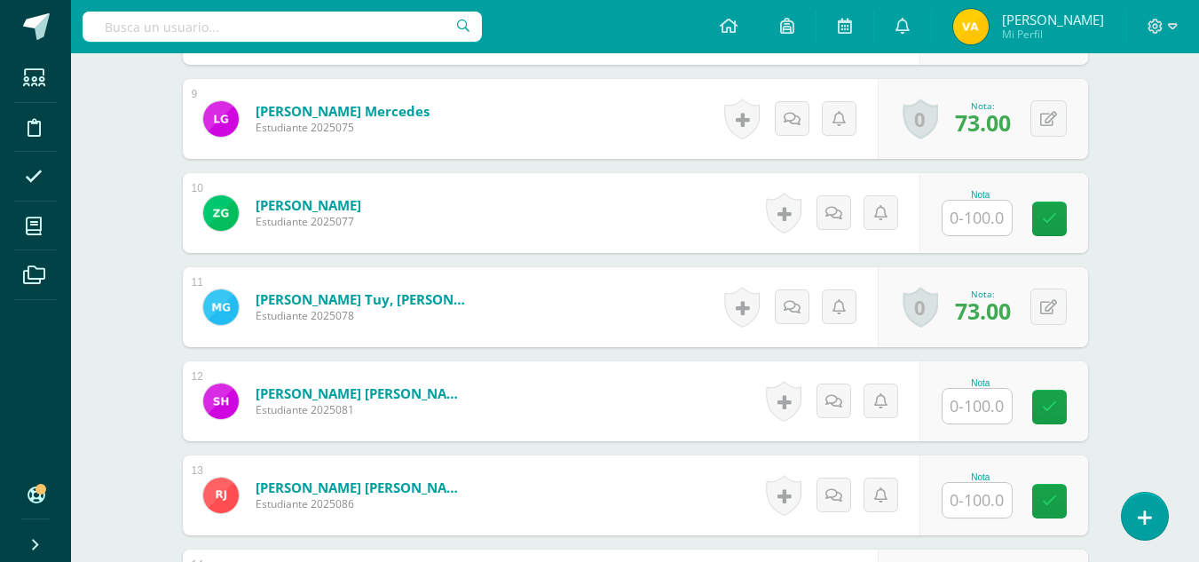
scroll to position [1285, 0]
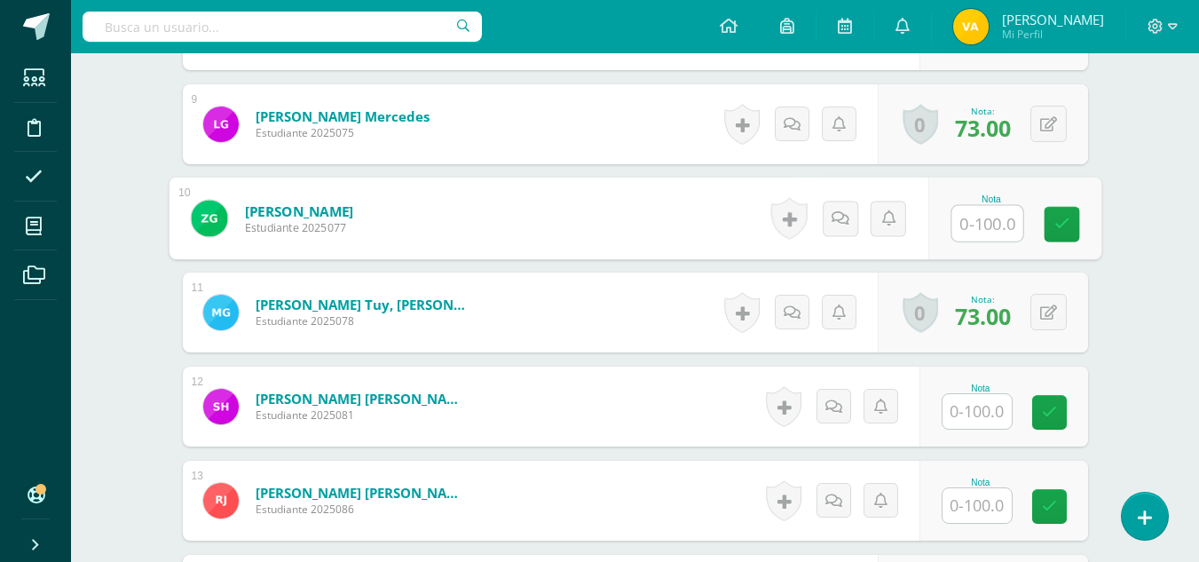
click at [993, 219] on input "text" at bounding box center [986, 223] width 71 height 35
type input "30"
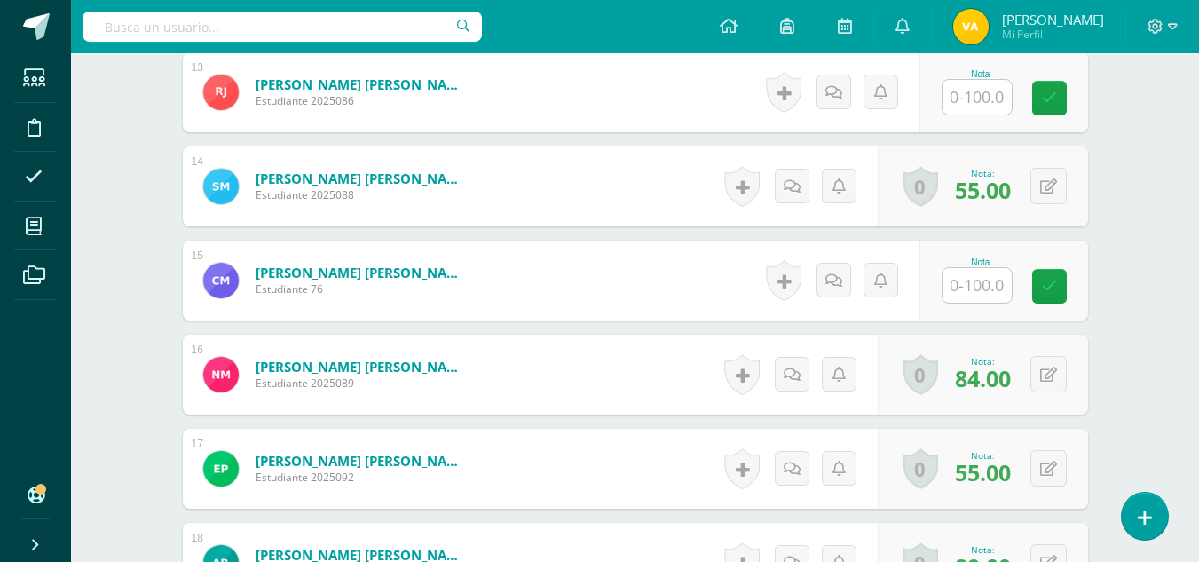
scroll to position [1705, 0]
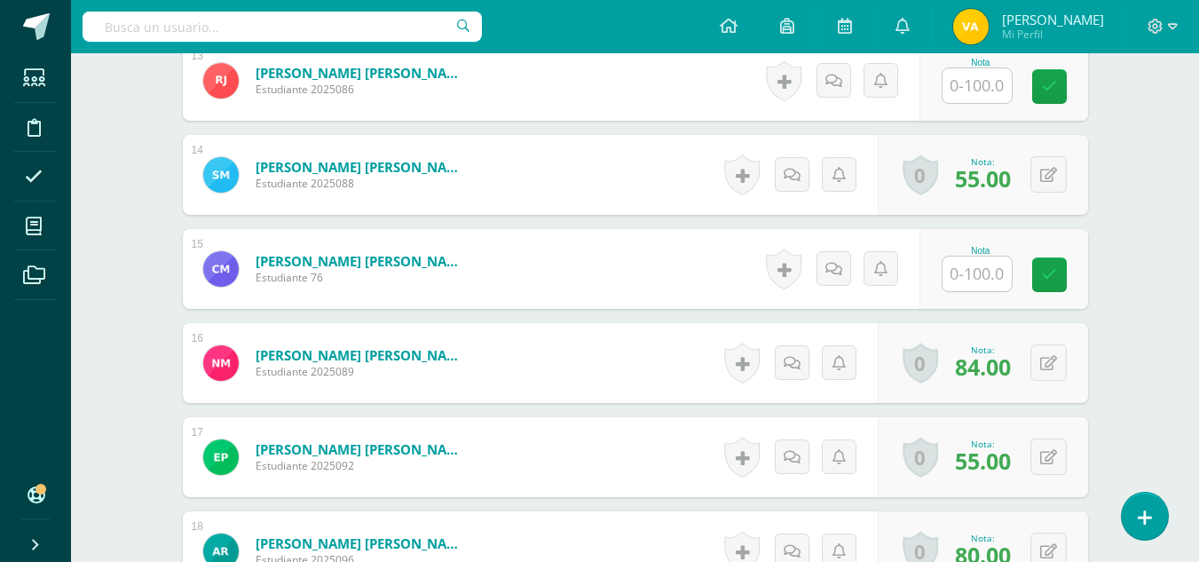
drag, startPoint x: 1193, startPoint y: 316, endPoint x: 1209, endPoint y: 311, distance: 16.0
click at [1199, 311] on html "Estudiantes Disciplina Asistencia Mis cursos Archivos Soporte Ayuda Reportar un…" at bounding box center [599, 61] width 1199 height 3533
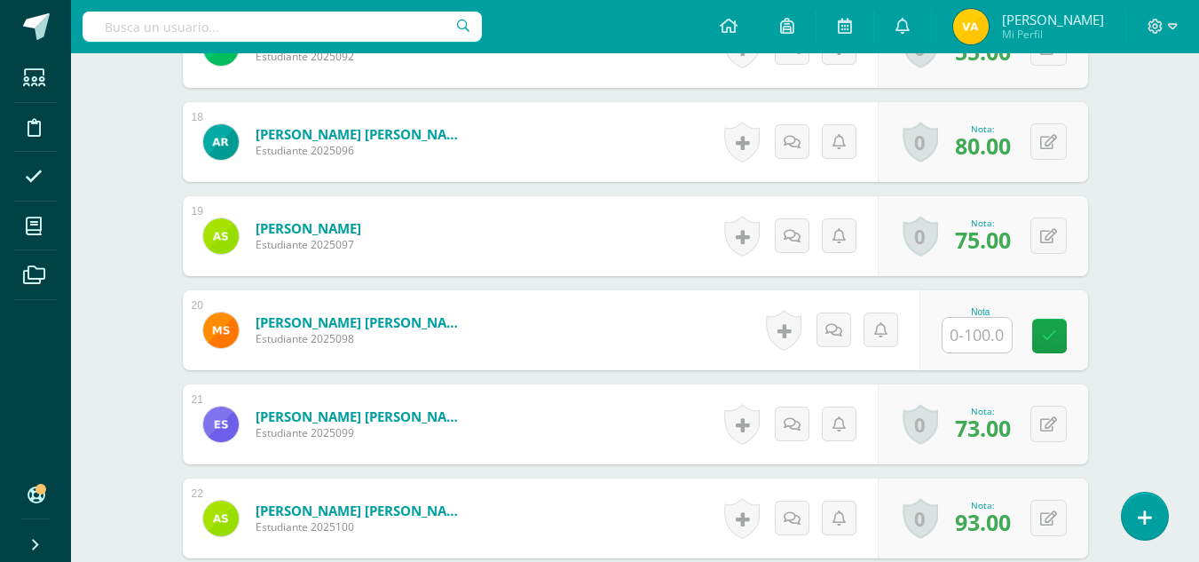
scroll to position [2131, 0]
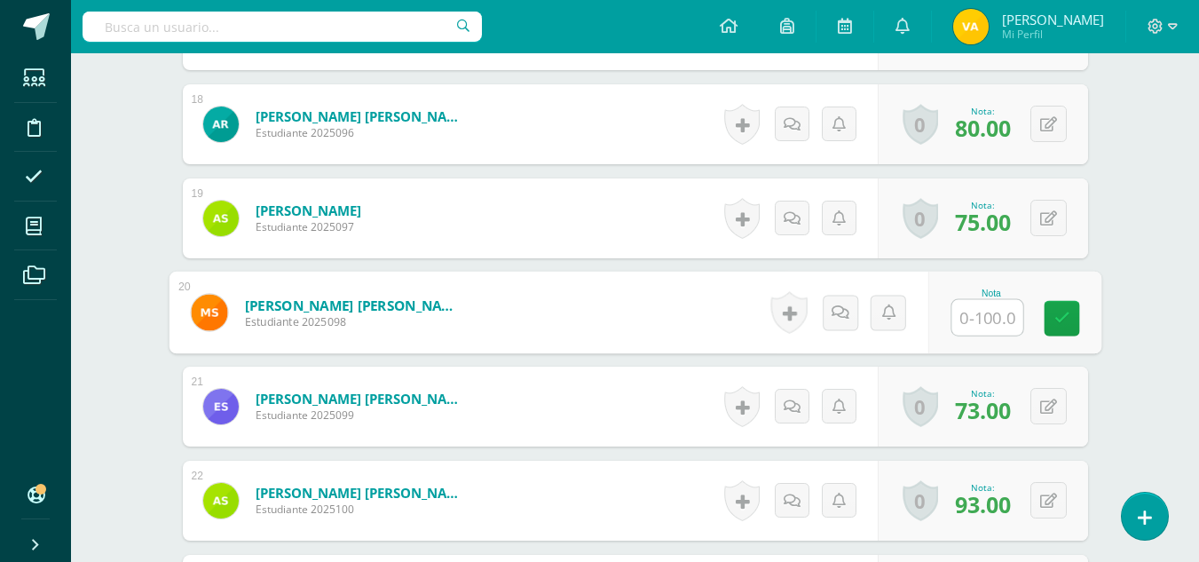
click at [984, 316] on input "text" at bounding box center [986, 317] width 71 height 35
type input "70"
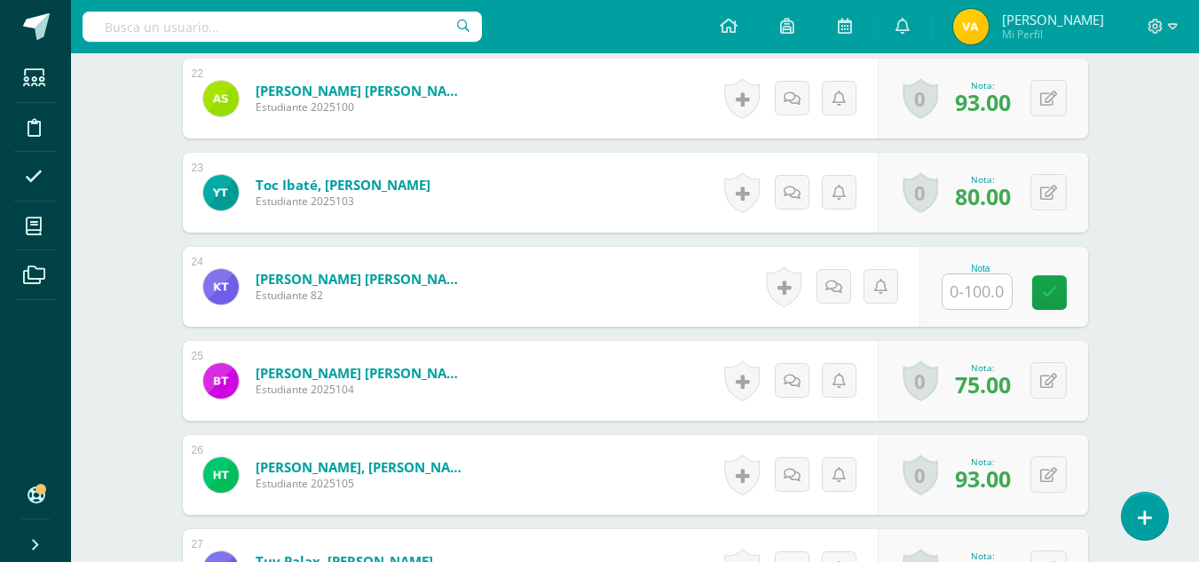
scroll to position [2546, 0]
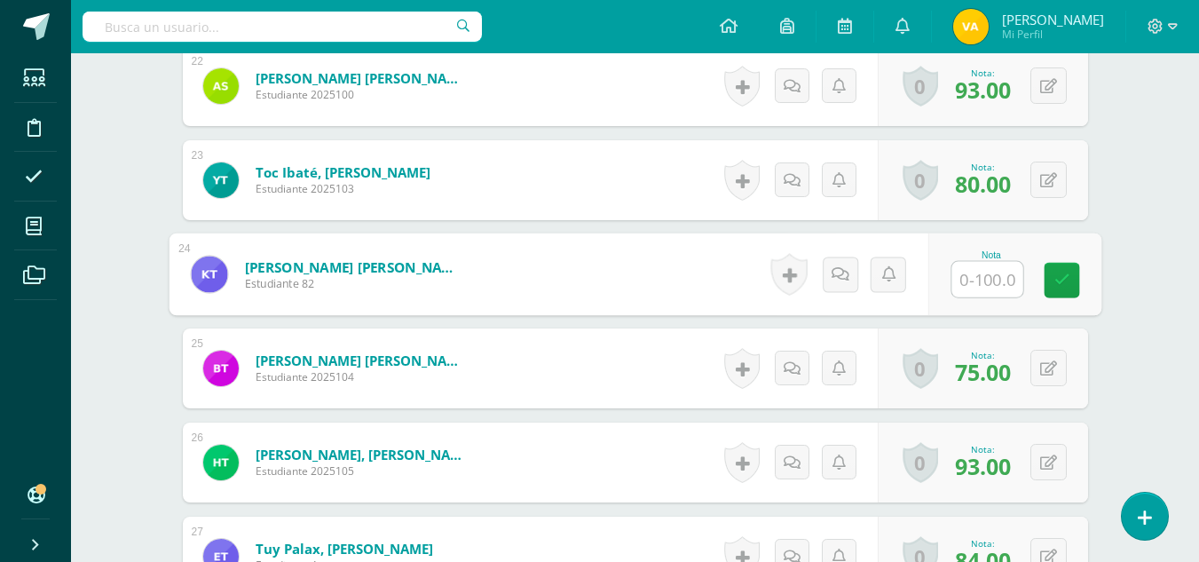
click at [992, 275] on input "text" at bounding box center [986, 279] width 71 height 35
type input "30"
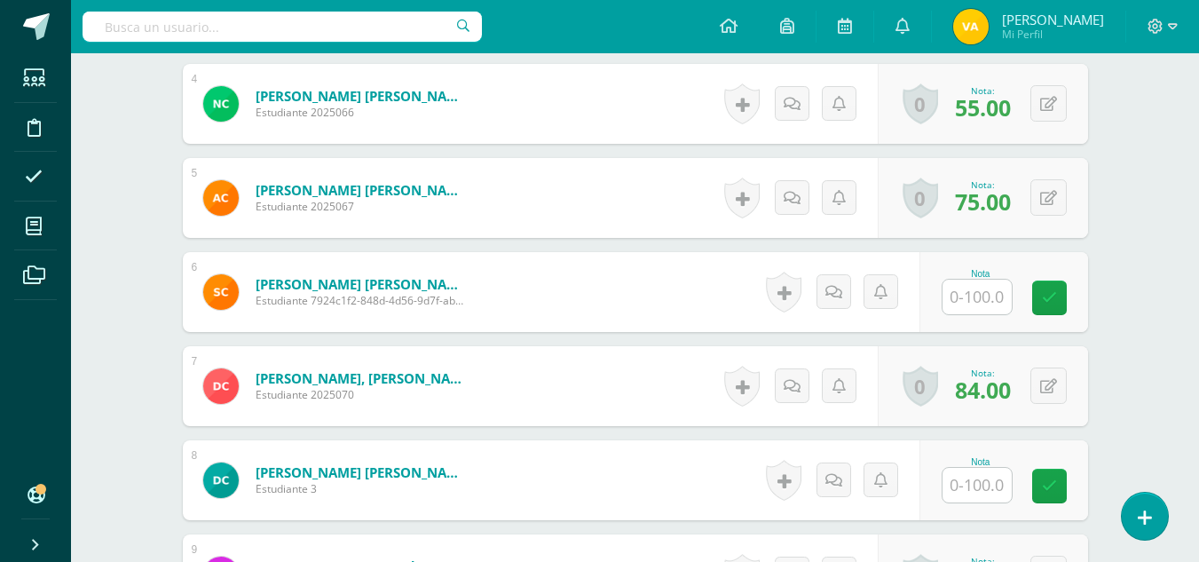
scroll to position [840, 0]
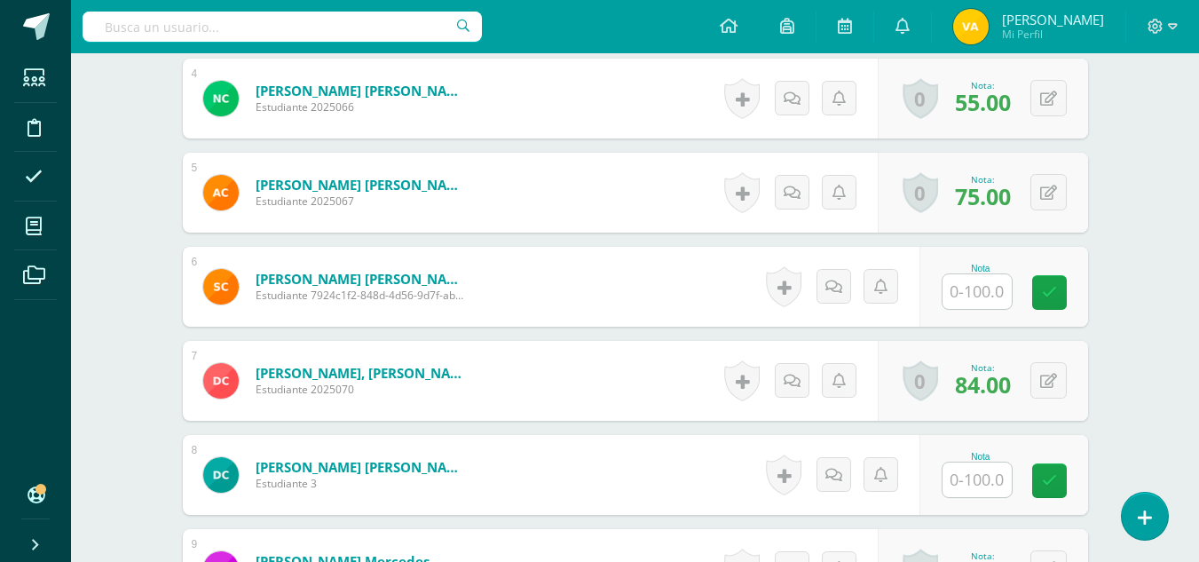
click at [979, 293] on input "text" at bounding box center [976, 291] width 69 height 35
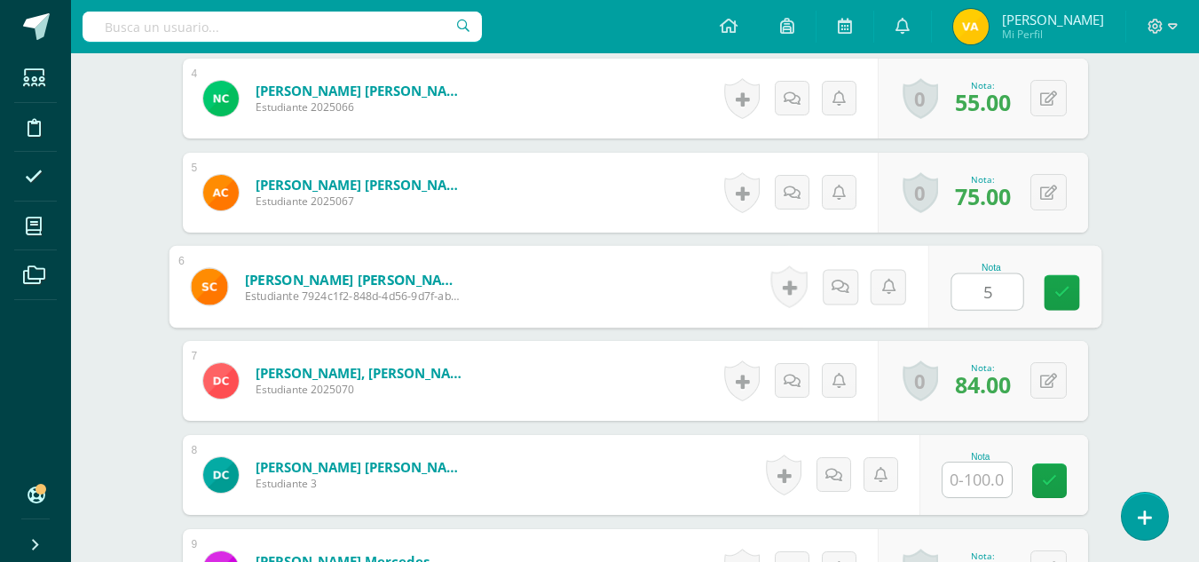
type input "50"
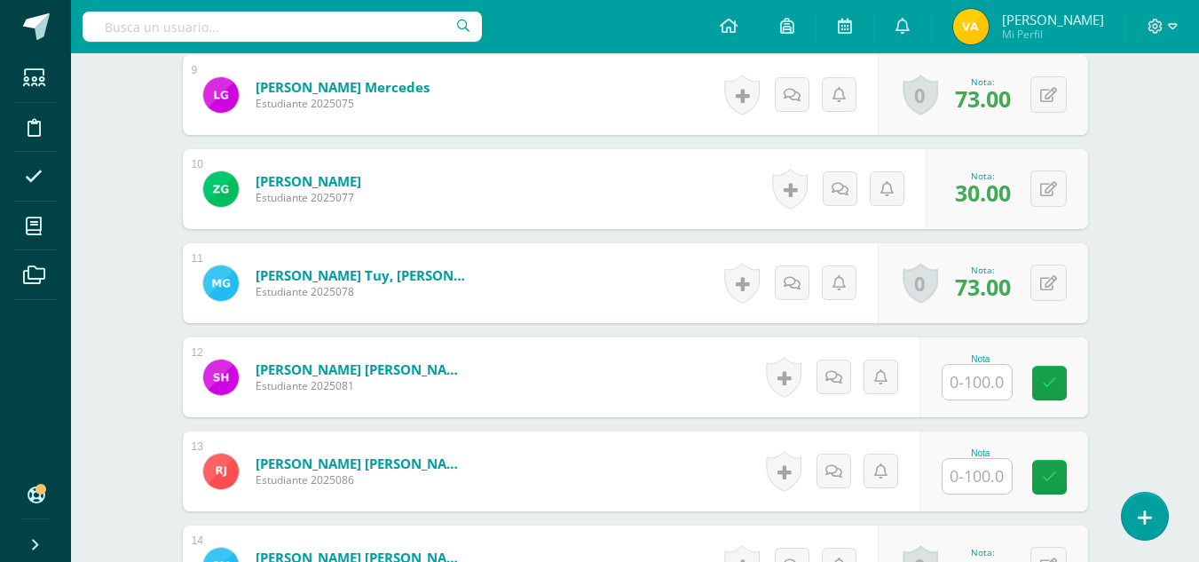
scroll to position [1356, 0]
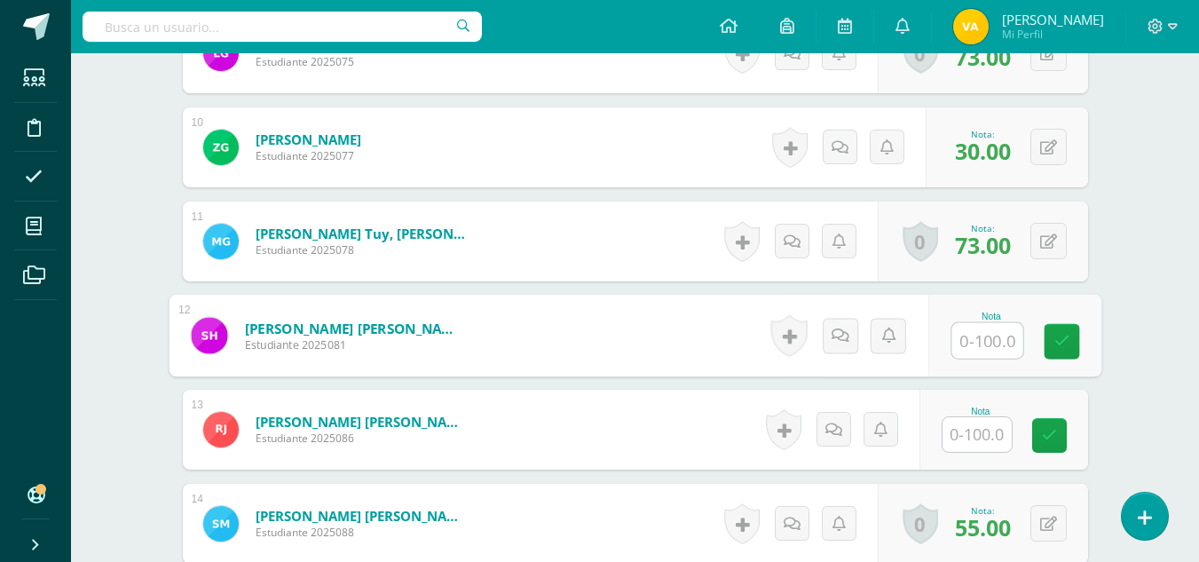
click at [995, 342] on input "text" at bounding box center [986, 340] width 71 height 35
click at [982, 433] on input "text" at bounding box center [976, 434] width 69 height 35
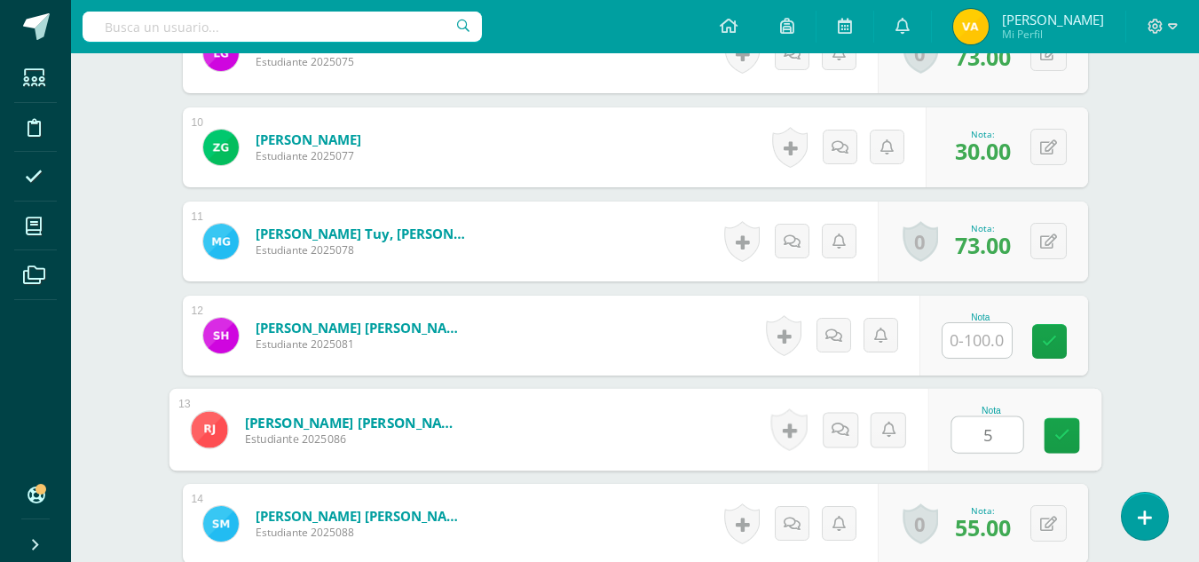
type input "50"
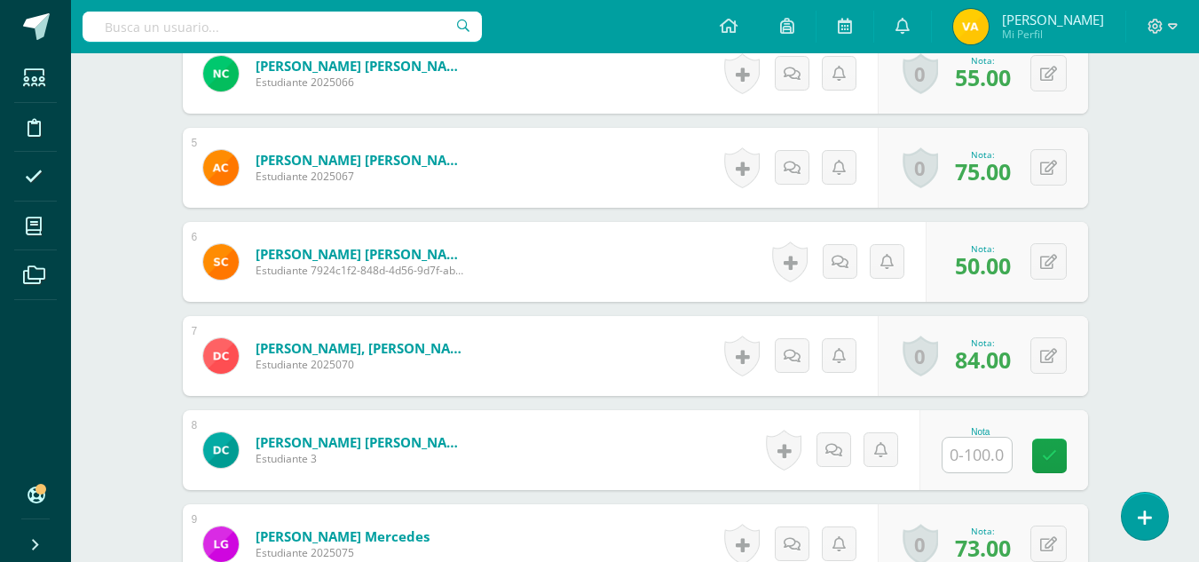
scroll to position [374, 0]
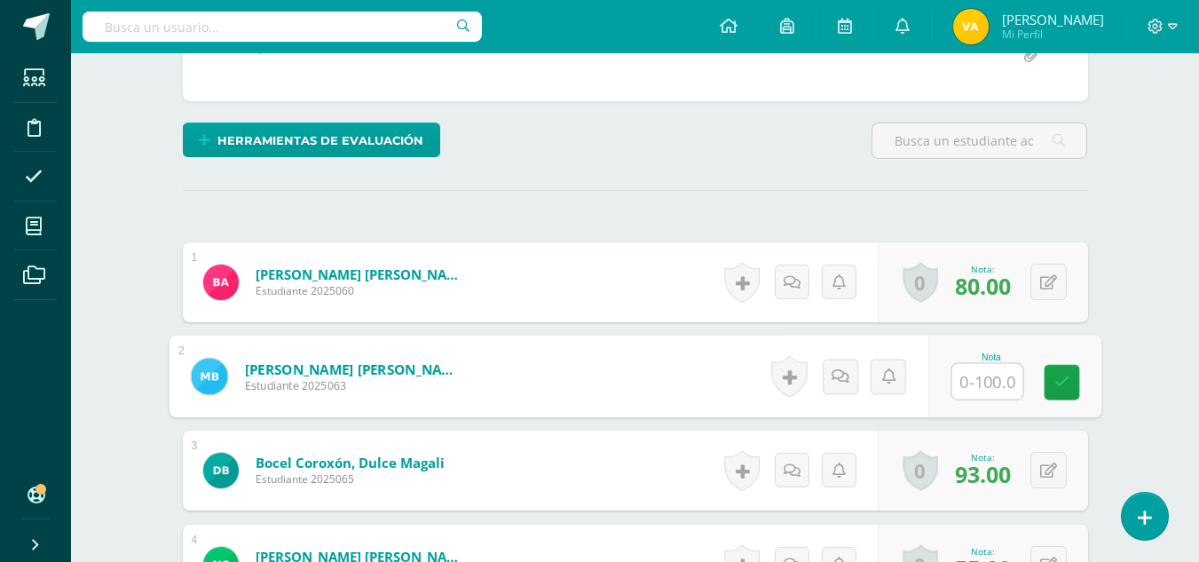
click at [968, 393] on input "text" at bounding box center [986, 381] width 71 height 35
type input "50"
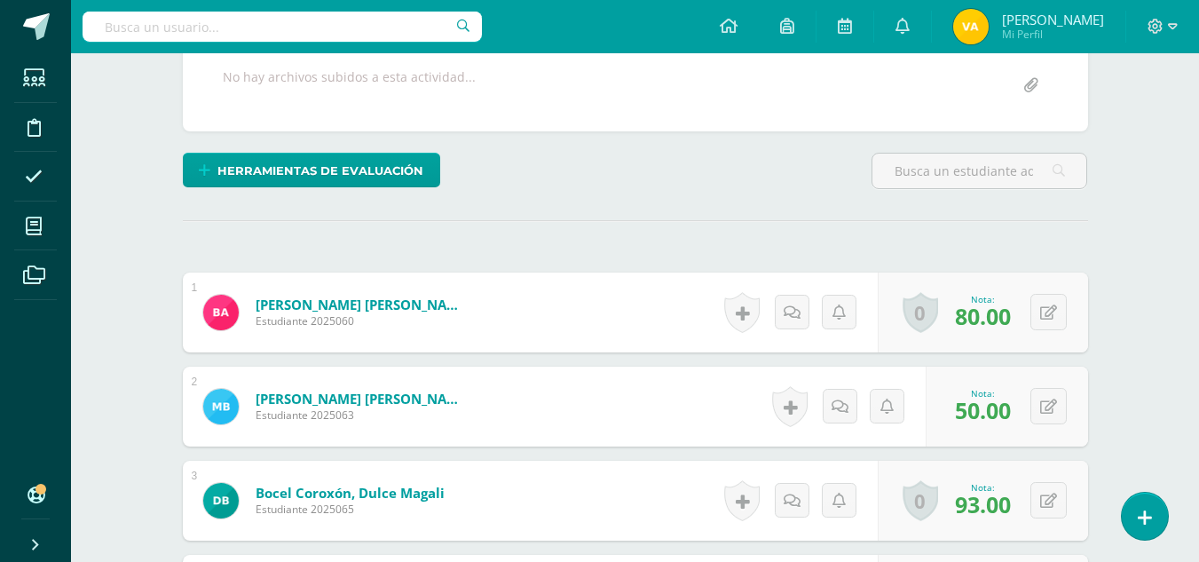
scroll to position [173, 0]
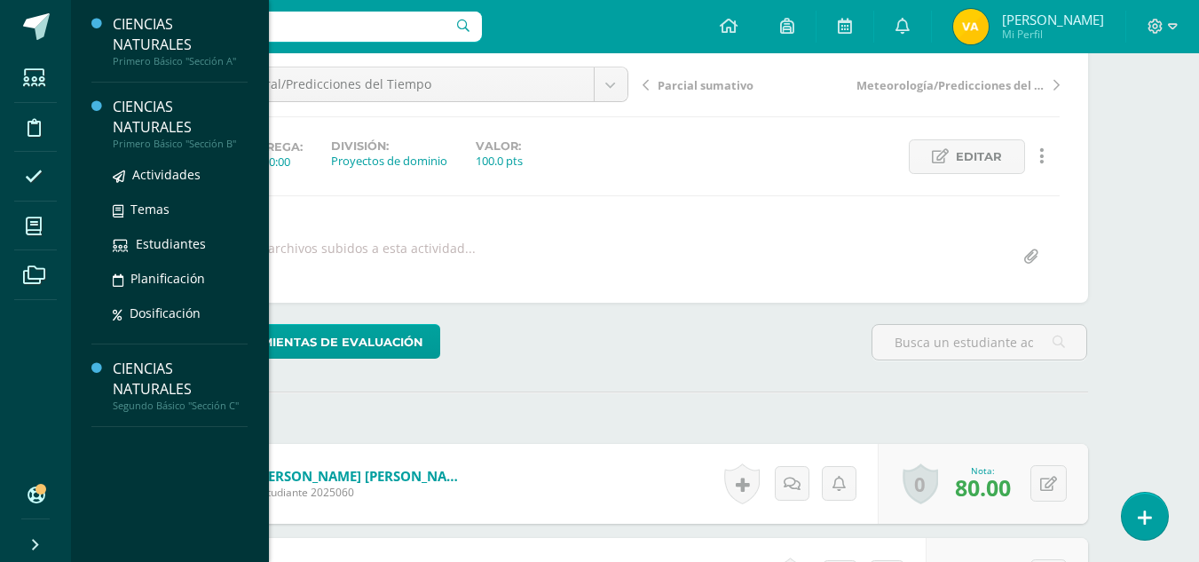
click at [130, 116] on div "CIENCIAS NATURALES" at bounding box center [180, 117] width 135 height 41
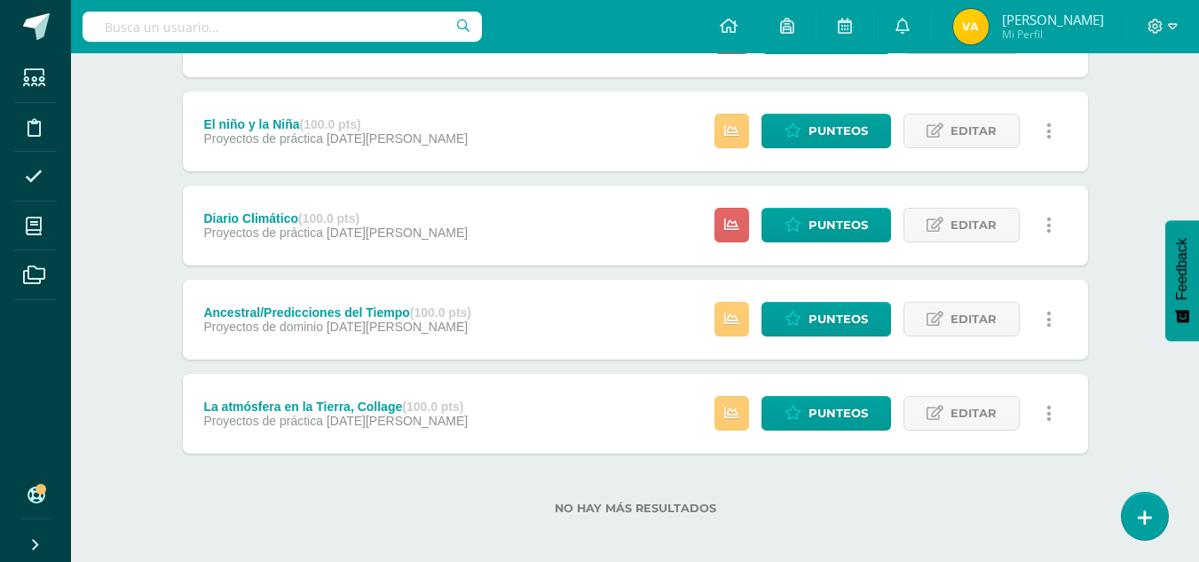
scroll to position [778, 0]
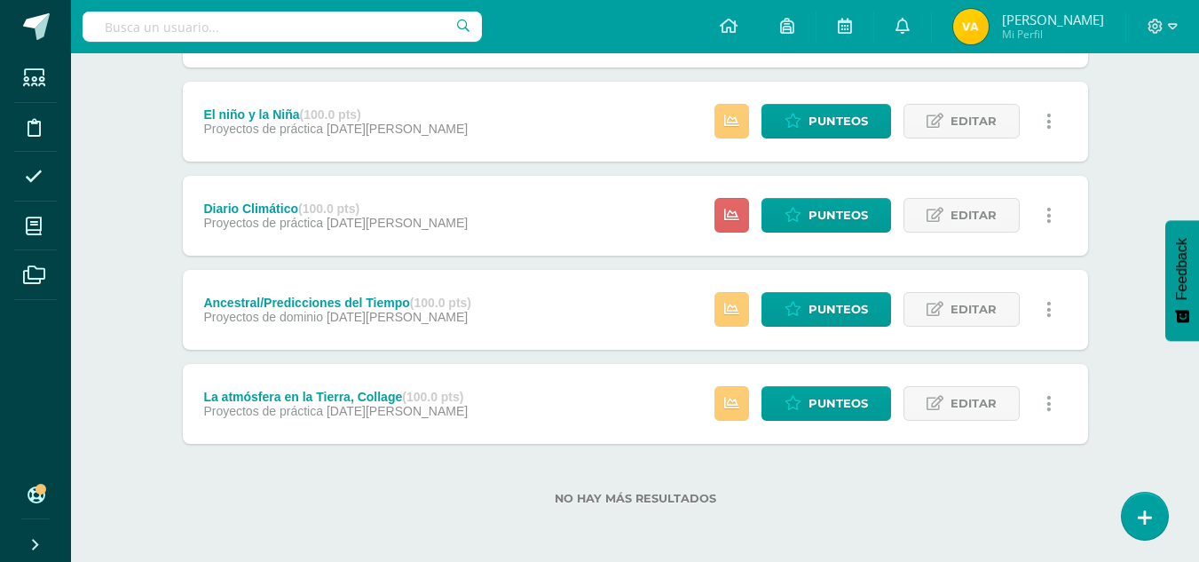
click at [828, 290] on div "Estatus de Actividad: 4 Estudiantes sin calificar 0 Estudiantes con cero Media …" at bounding box center [888, 310] width 400 height 80
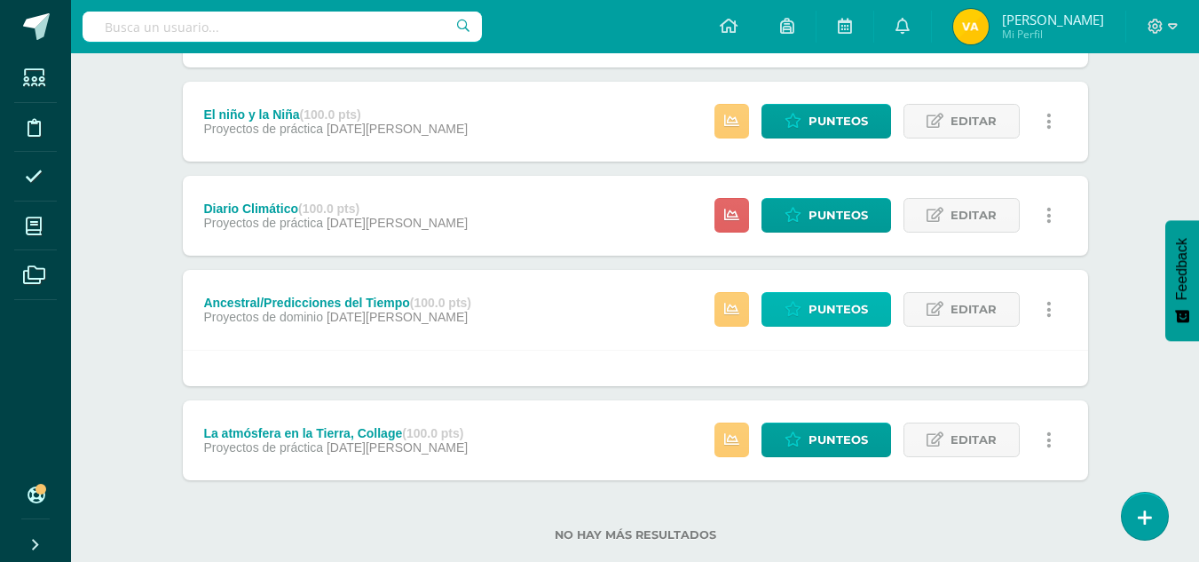
click at [827, 299] on span "Punteos" at bounding box center [837, 309] width 59 height 33
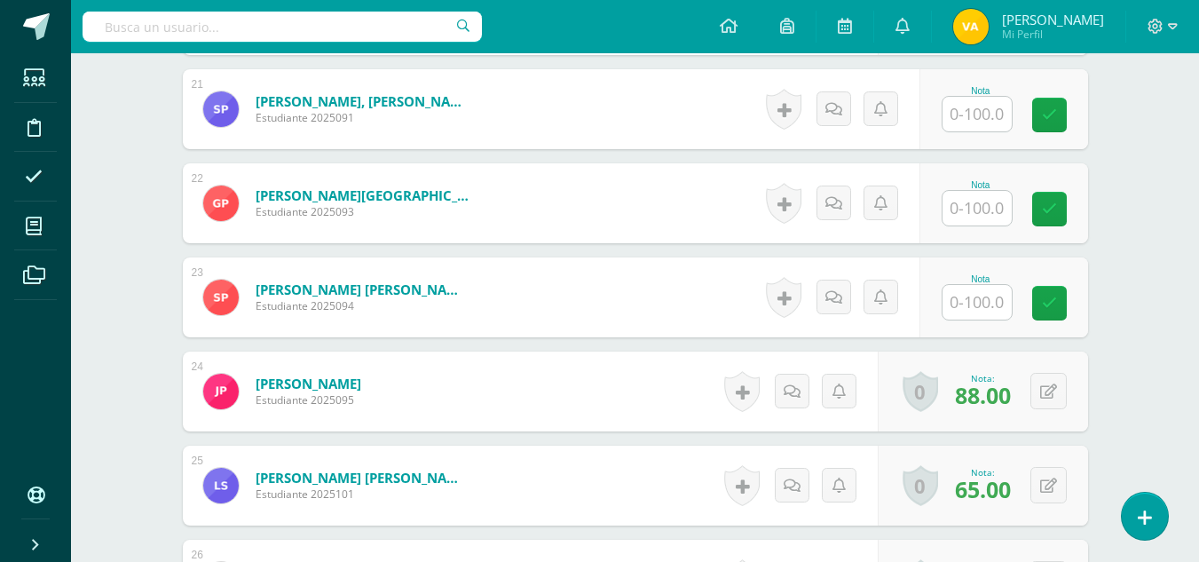
scroll to position [2435, 0]
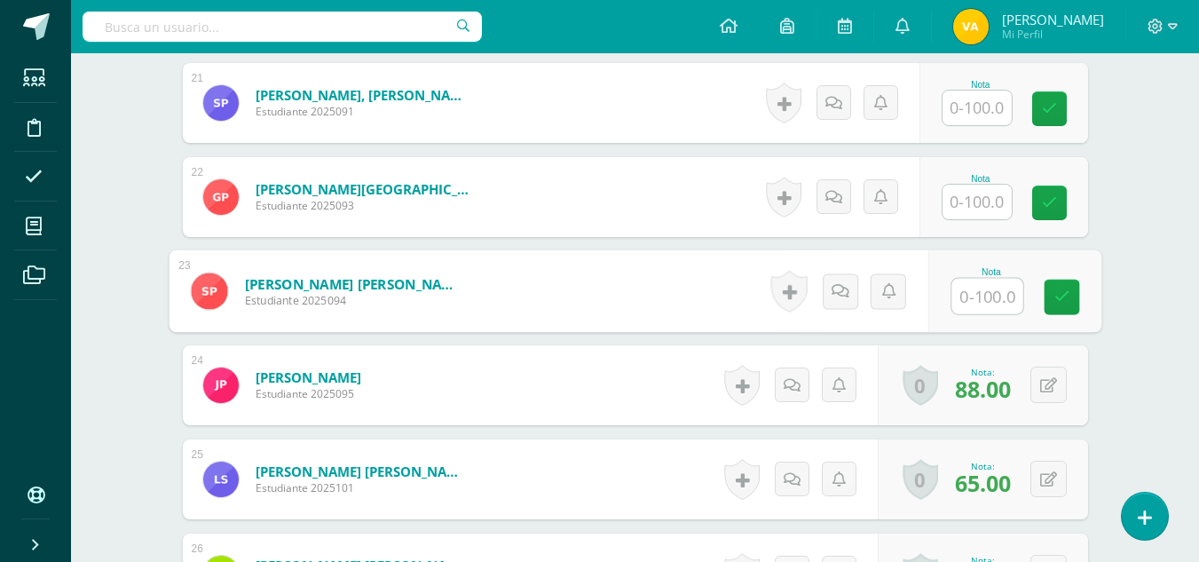
click at [982, 304] on input "text" at bounding box center [986, 296] width 71 height 35
type input "70"
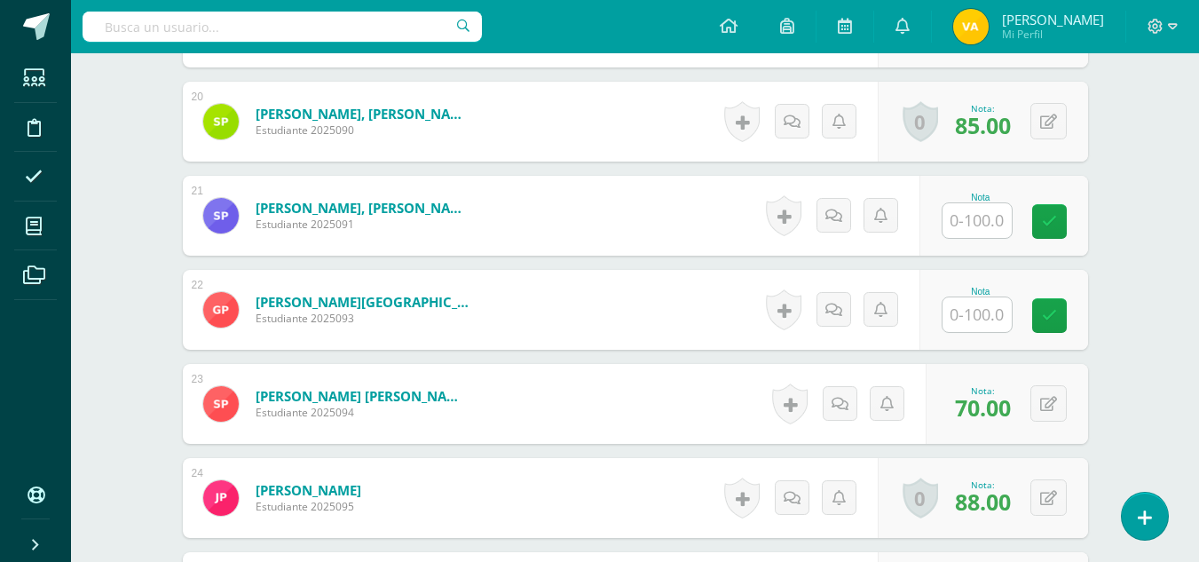
scroll to position [2328, 0]
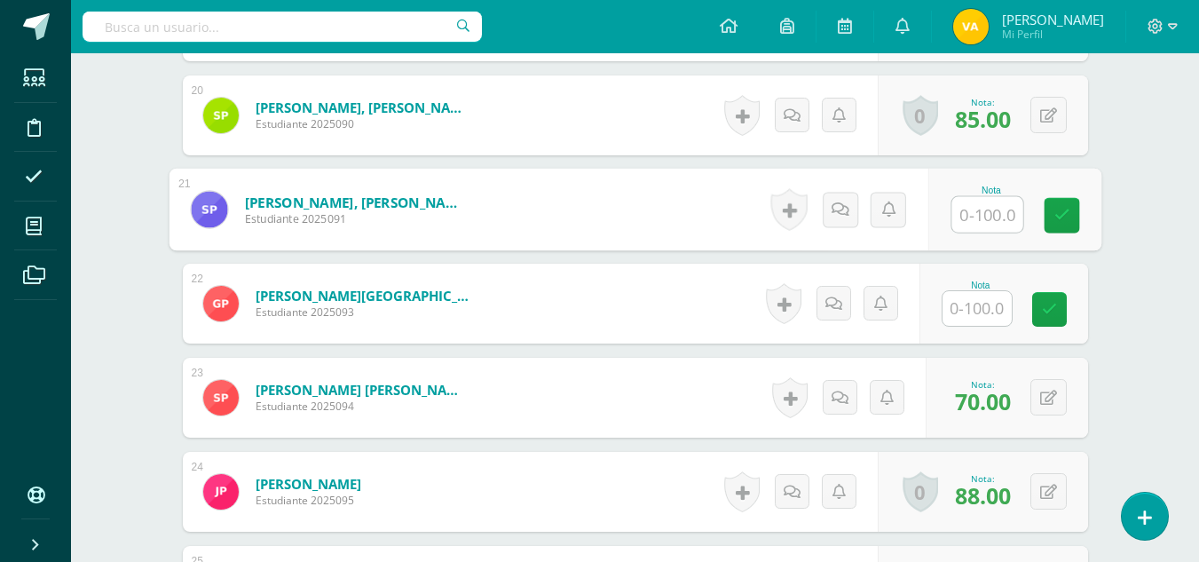
click at [960, 218] on input "text" at bounding box center [986, 214] width 71 height 35
type input "30"
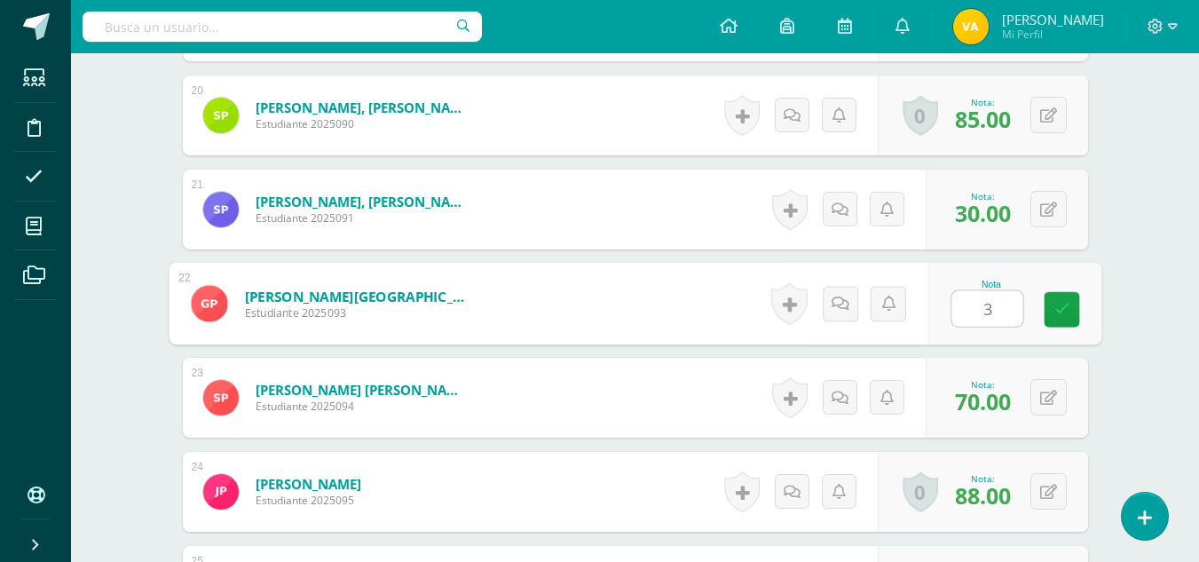
type input "30"
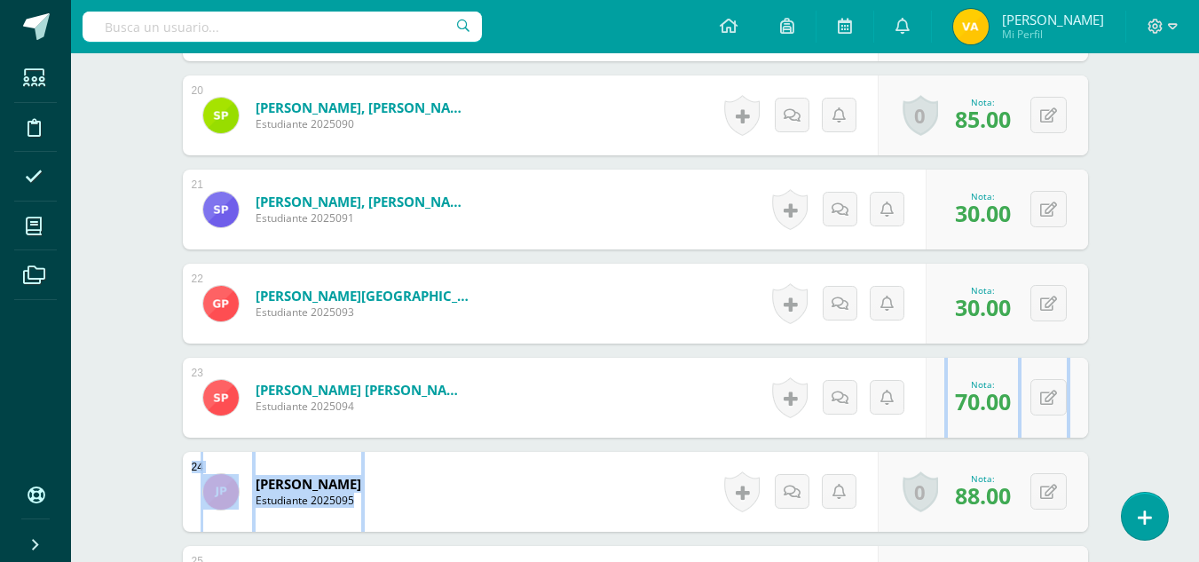
drag, startPoint x: 1198, startPoint y: 406, endPoint x: 1209, endPoint y: 476, distance: 71.8
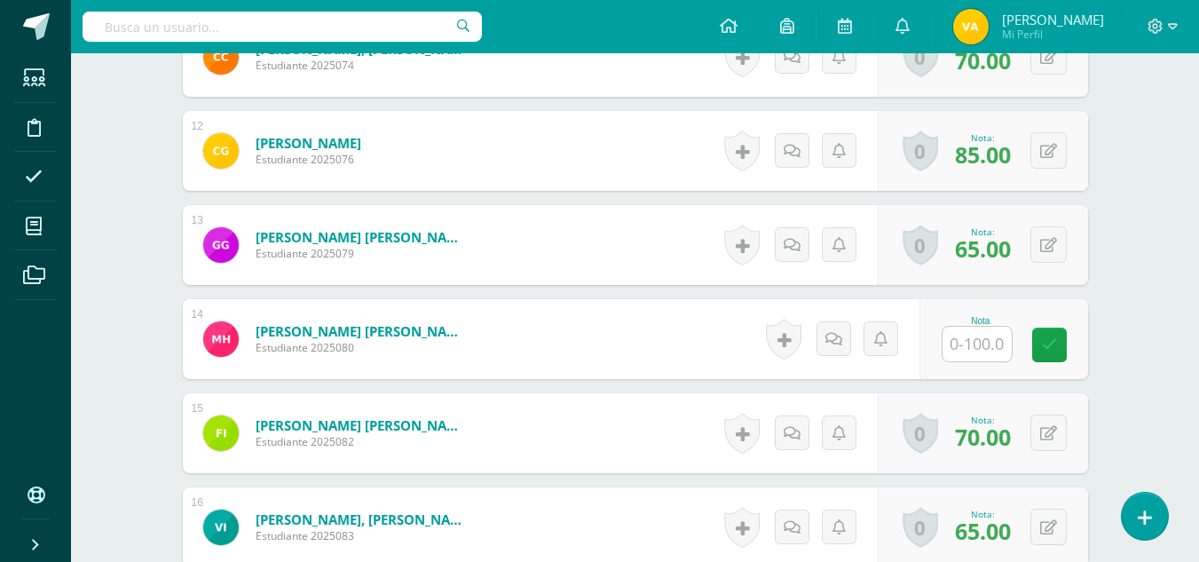
scroll to position [1552, 0]
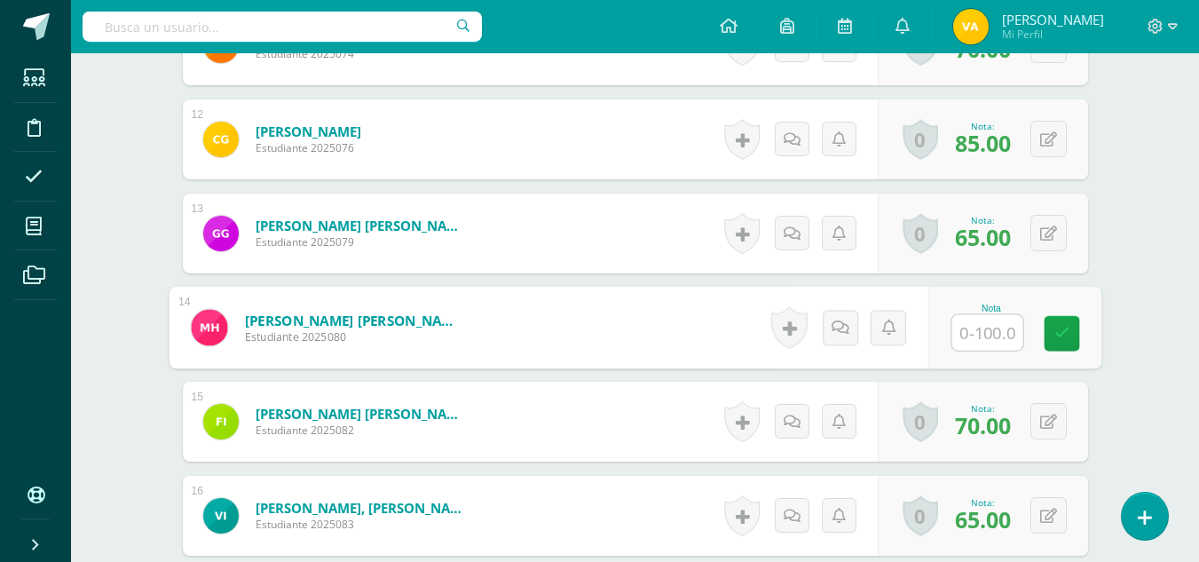
click at [993, 334] on input "text" at bounding box center [986, 332] width 71 height 35
type input "30"
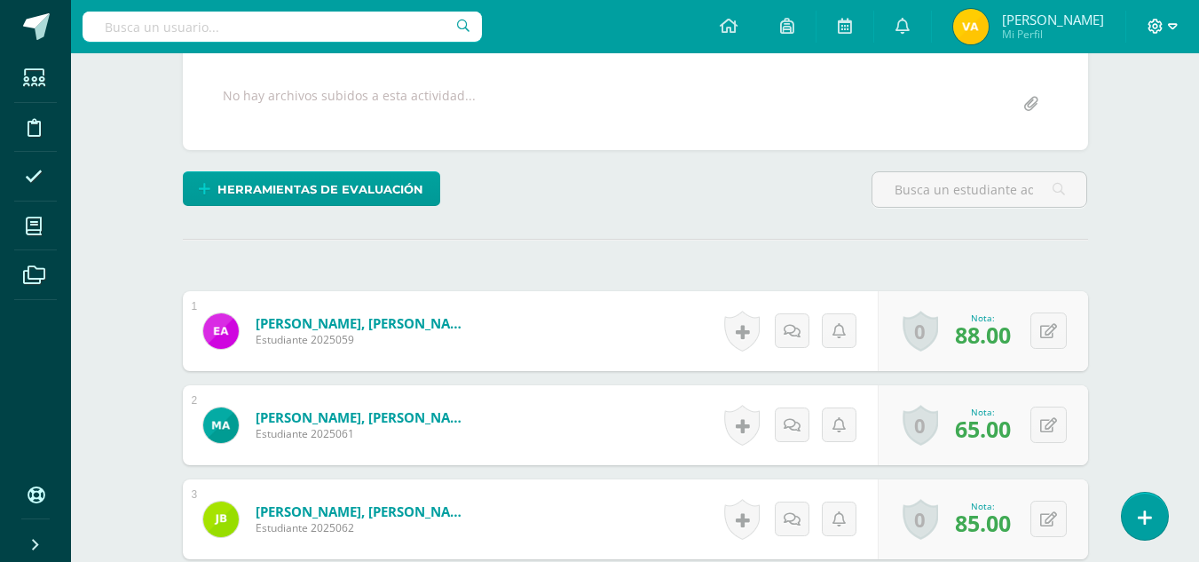
scroll to position [177, 0]
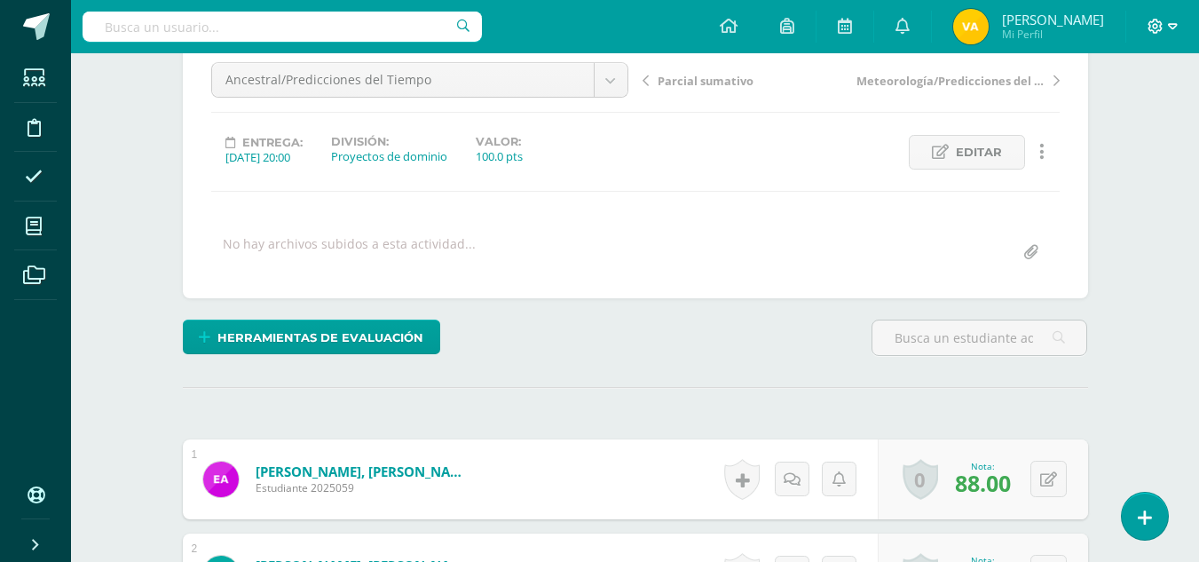
click at [1172, 29] on icon at bounding box center [1173, 27] width 10 height 16
click at [1104, 126] on span "Cerrar sesión" at bounding box center [1116, 120] width 80 height 17
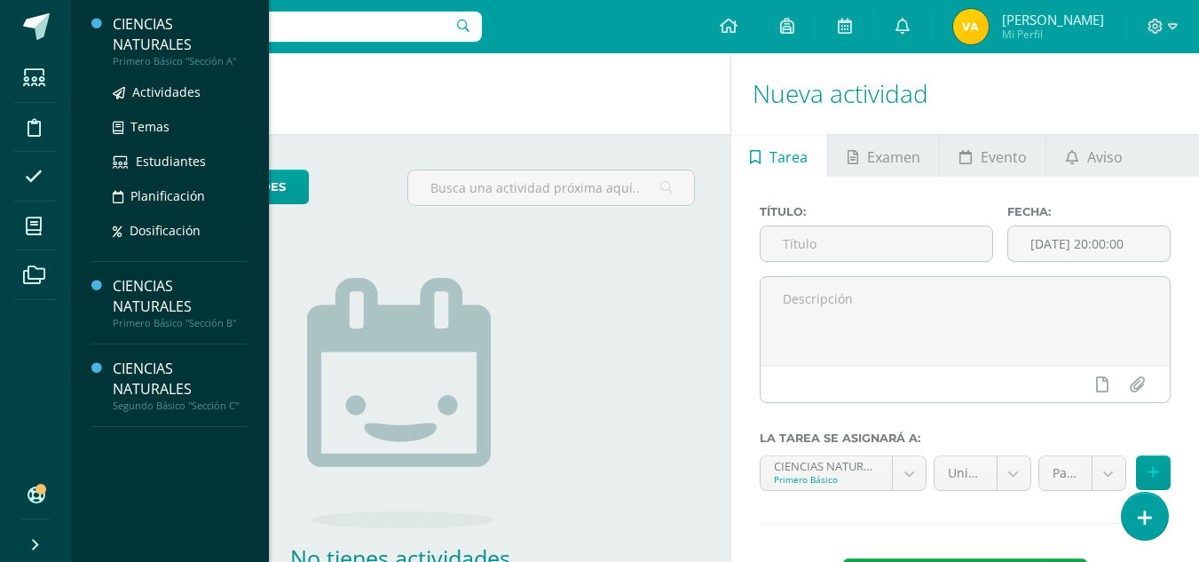
click at [148, 42] on div "CIENCIAS NATURALES" at bounding box center [180, 34] width 135 height 41
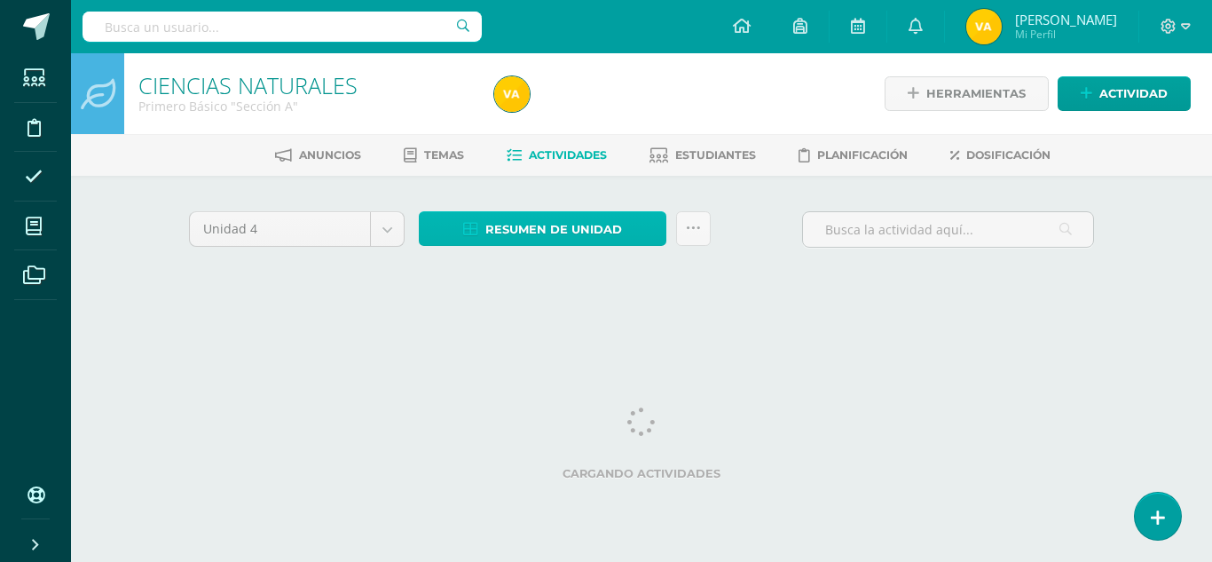
click at [547, 219] on span "Resumen de unidad" at bounding box center [553, 229] width 137 height 33
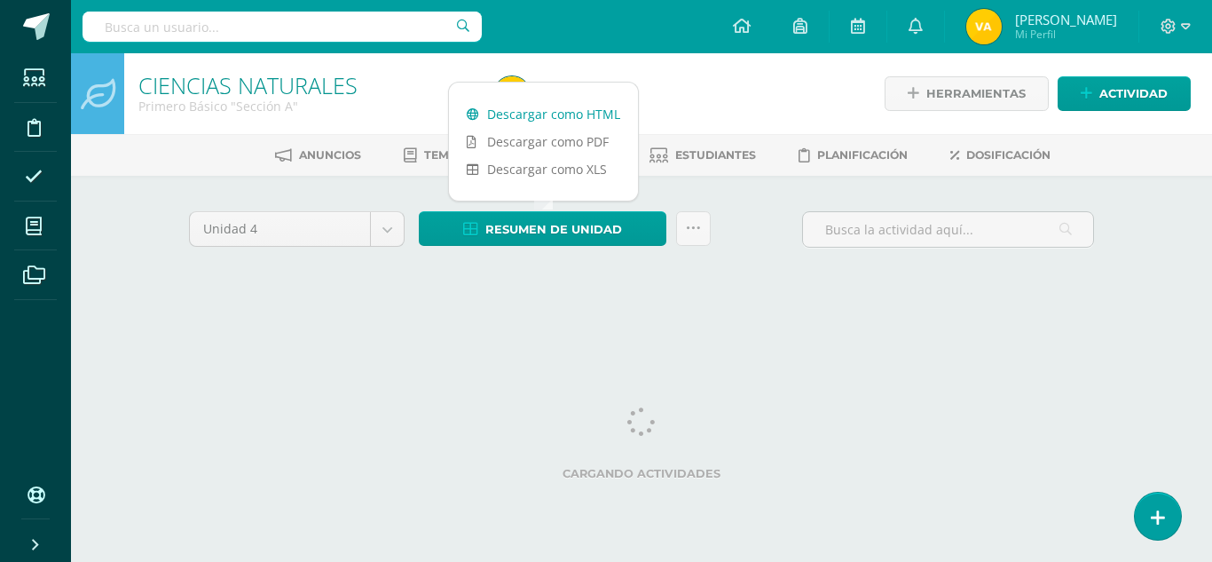
click at [565, 111] on link "Descargar como HTML" at bounding box center [543, 114] width 189 height 28
